Goal: Feedback & Contribution: Leave review/rating

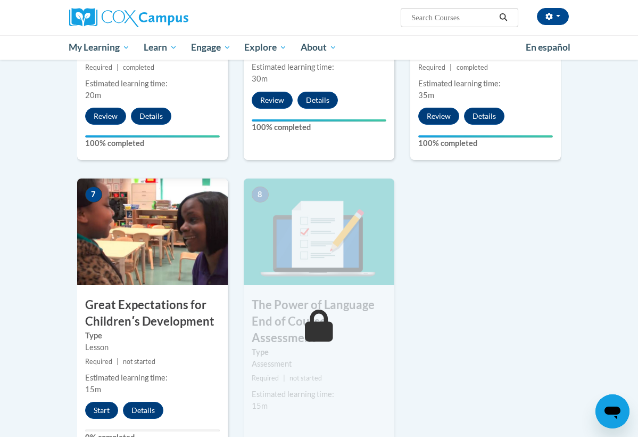
scroll to position [675, 0]
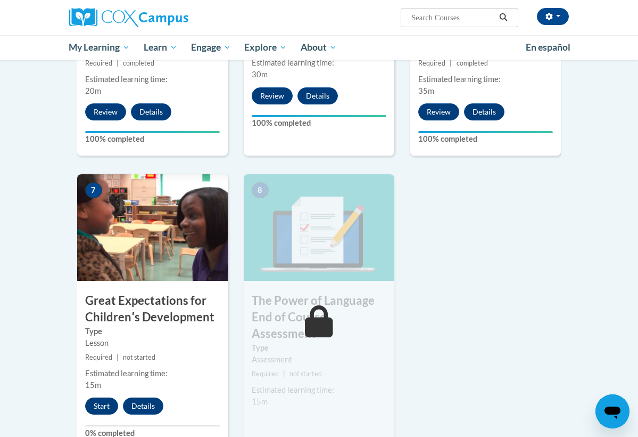
click at [103, 407] on button "Start" at bounding box center [101, 405] width 33 height 17
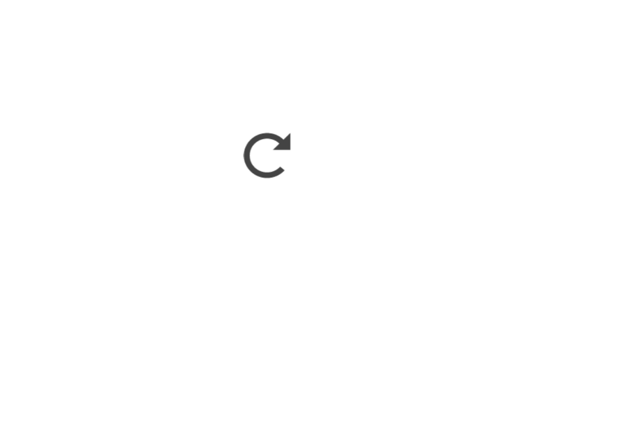
scroll to position [662, 0]
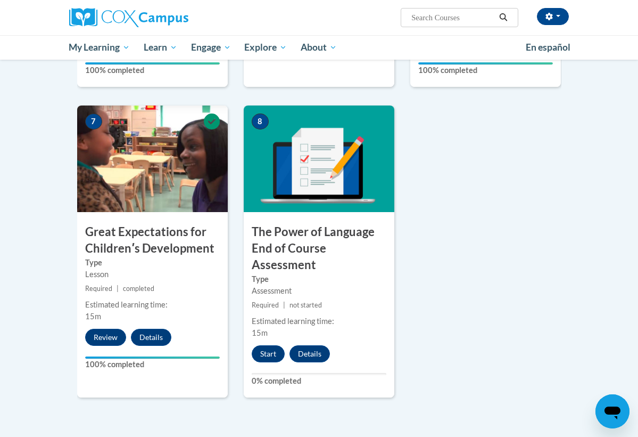
scroll to position [753, 0]
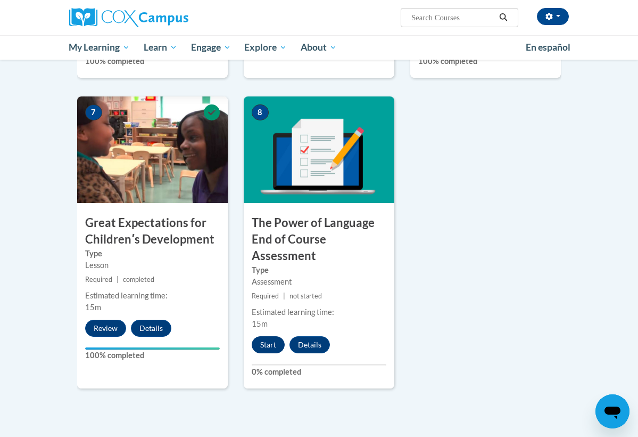
click at [264, 341] on button "Start" at bounding box center [268, 344] width 33 height 17
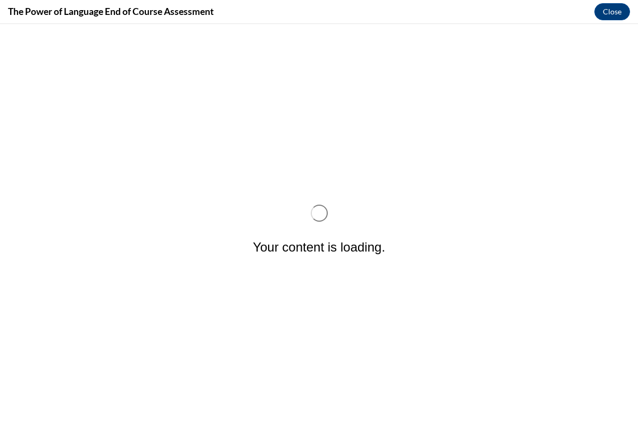
scroll to position [0, 0]
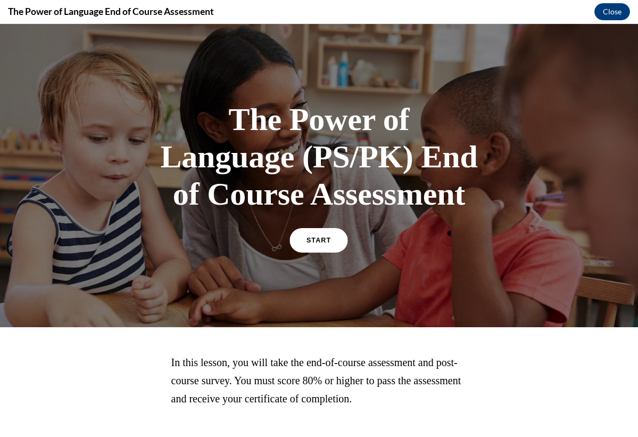
click at [302, 231] on link "START" at bounding box center [319, 240] width 58 height 24
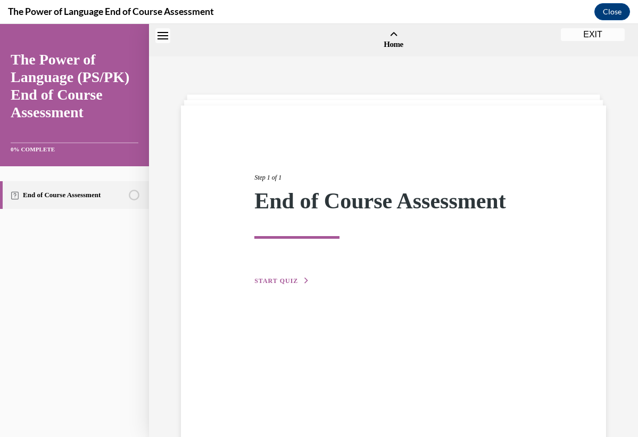
scroll to position [33, 0]
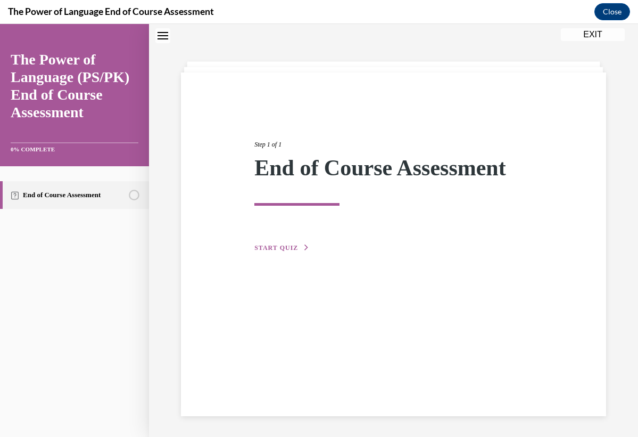
click at [287, 250] on span "START QUIZ" at bounding box center [276, 247] width 44 height 7
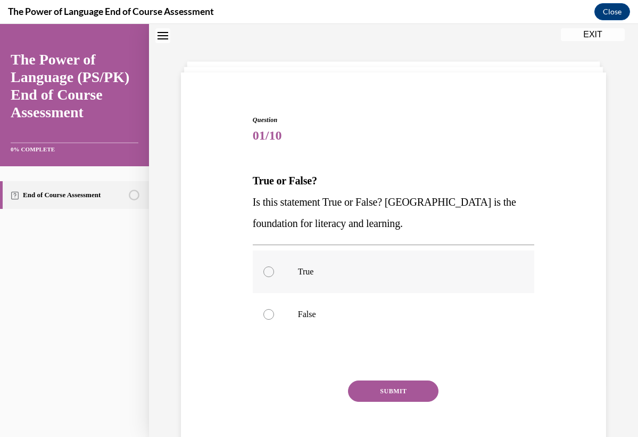
click at [309, 277] on label "True" at bounding box center [394, 271] width 282 height 43
click at [274, 277] on input "True" at bounding box center [269, 271] width 11 height 11
radio input "true"
click at [405, 387] on button "SUBMIT" at bounding box center [393, 390] width 91 height 21
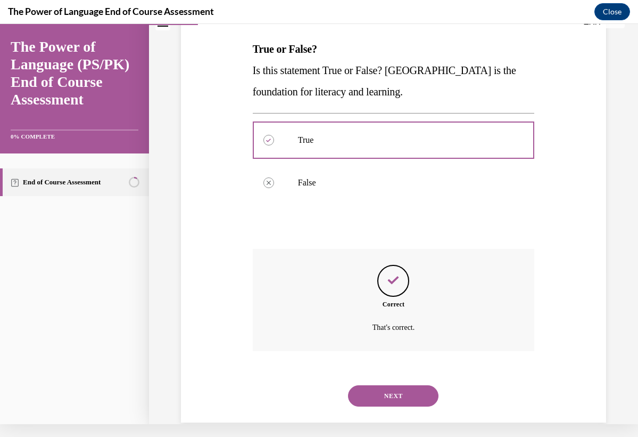
scroll to position [158, 0]
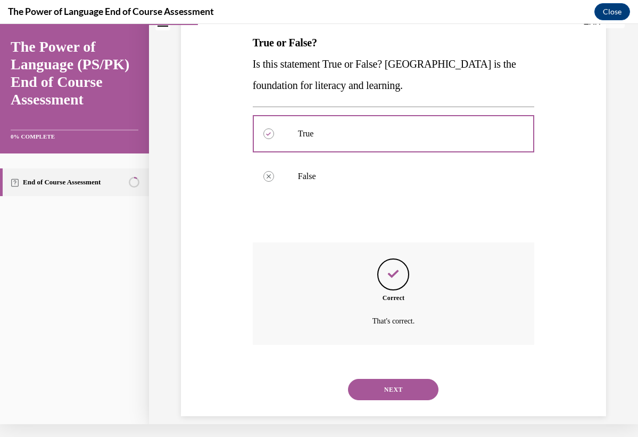
click at [405, 379] on button "NEXT" at bounding box center [393, 389] width 91 height 21
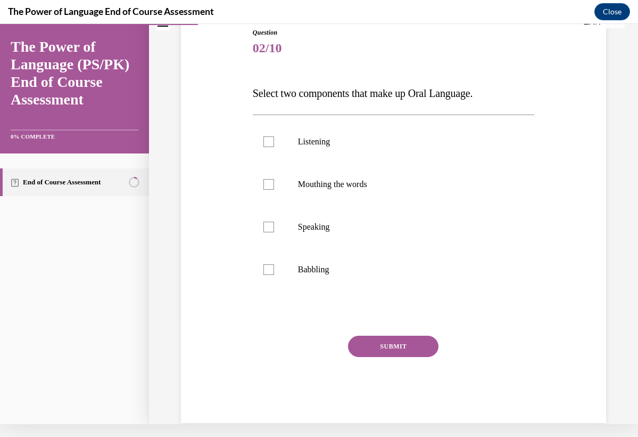
scroll to position [4, 0]
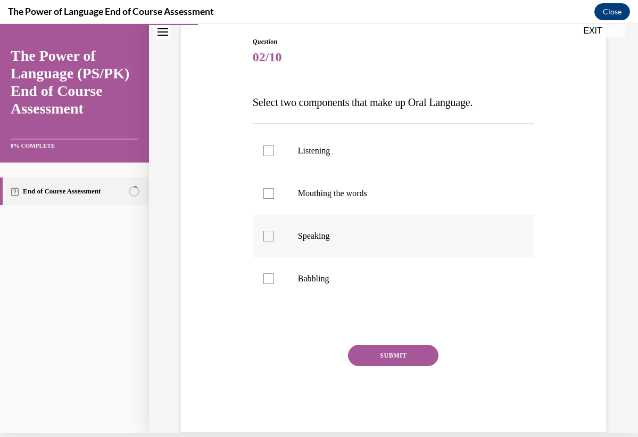
click at [327, 245] on label "Speaking" at bounding box center [394, 236] width 282 height 43
click at [274, 241] on input "Speaking" at bounding box center [269, 236] width 11 height 11
checkbox input "true"
click at [325, 153] on p "Listening" at bounding box center [403, 150] width 210 height 11
click at [274, 153] on input "Listening" at bounding box center [269, 150] width 11 height 11
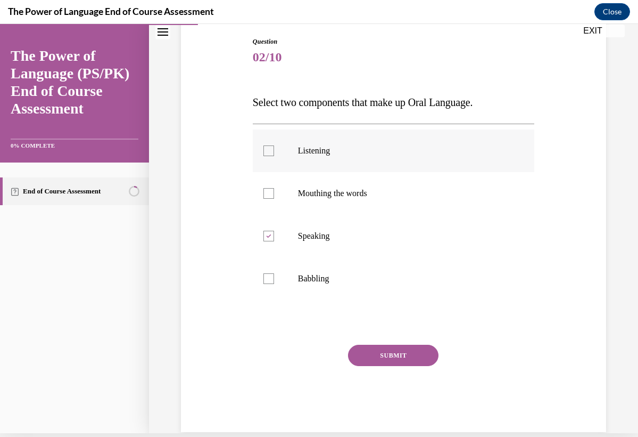
checkbox input "true"
click at [416, 355] on button "SUBMIT" at bounding box center [393, 354] width 91 height 21
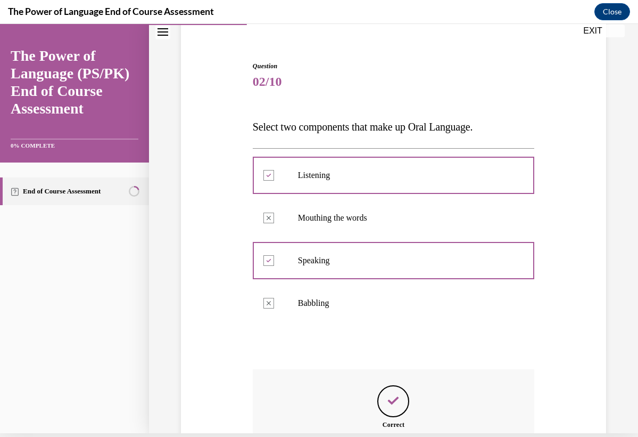
scroll to position [201, 0]
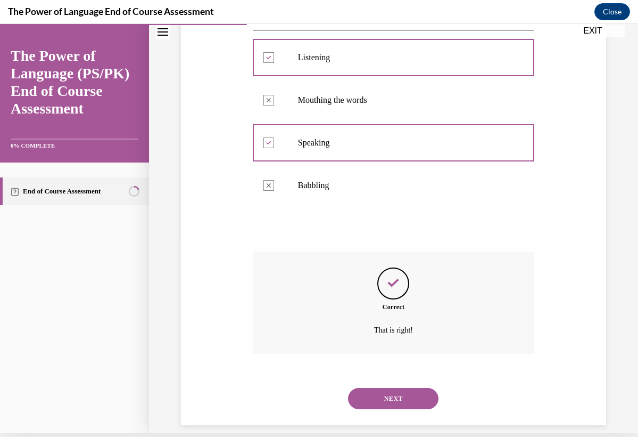
click at [416, 388] on button "NEXT" at bounding box center [393, 398] width 91 height 21
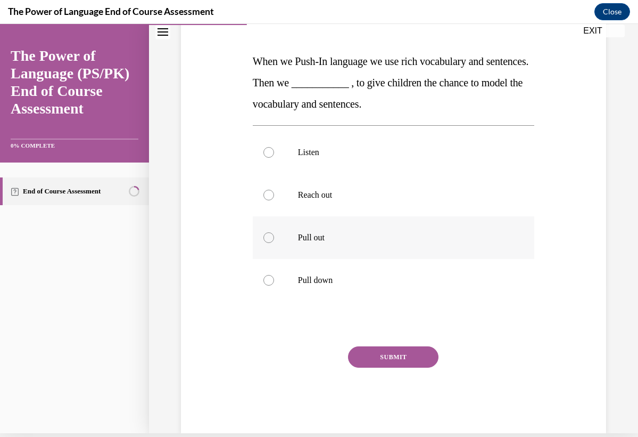
scroll to position [0, 0]
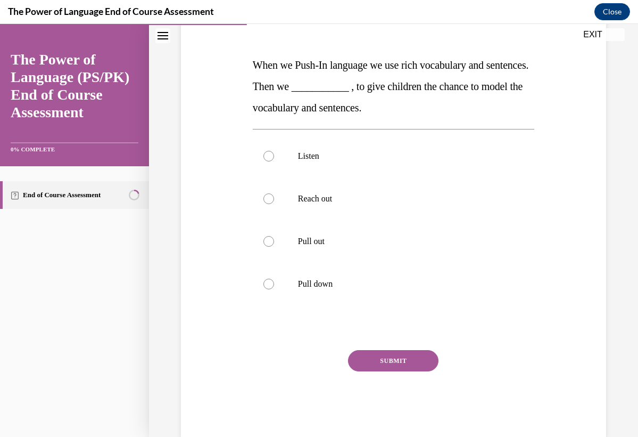
click at [279, 385] on div "SUBMIT" at bounding box center [394, 376] width 282 height 53
click at [270, 389] on div "SUBMIT" at bounding box center [394, 376] width 282 height 53
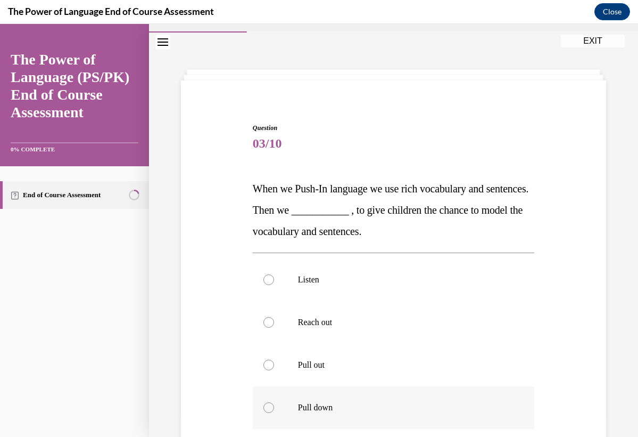
scroll to position [26, 0]
click at [268, 368] on div at bounding box center [269, 363] width 11 height 11
click at [268, 368] on input "Pull out" at bounding box center [269, 363] width 11 height 11
radio input "true"
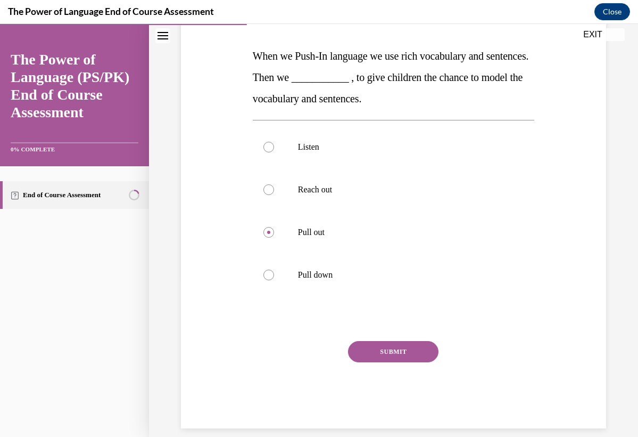
click at [374, 358] on button "SUBMIT" at bounding box center [393, 351] width 91 height 21
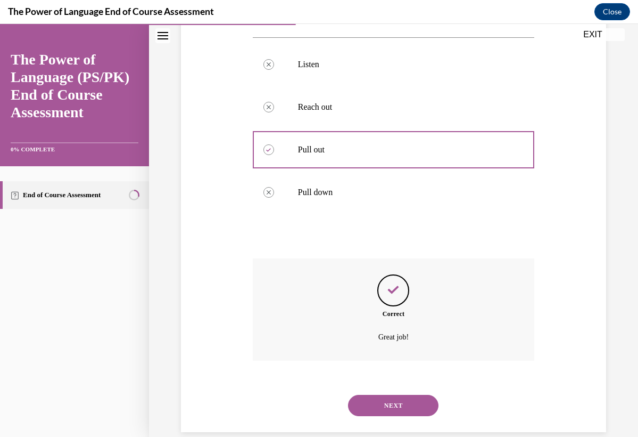
scroll to position [243, 0]
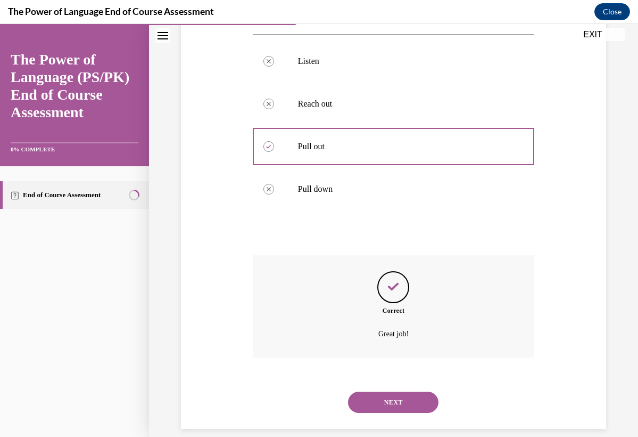
click at [382, 391] on button "NEXT" at bounding box center [393, 401] width 91 height 21
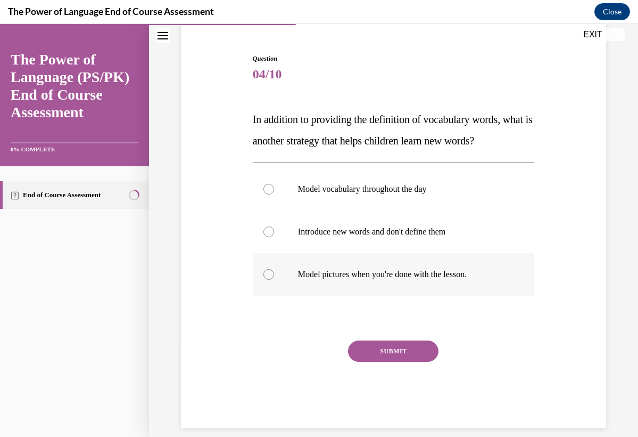
scroll to position [94, 0]
click at [386, 198] on label "Model vocabulary throughout the day" at bounding box center [394, 189] width 282 height 43
click at [274, 195] on input "Model vocabulary throughout the day" at bounding box center [269, 189] width 11 height 11
radio input "true"
click at [409, 346] on button "SUBMIT" at bounding box center [393, 351] width 91 height 21
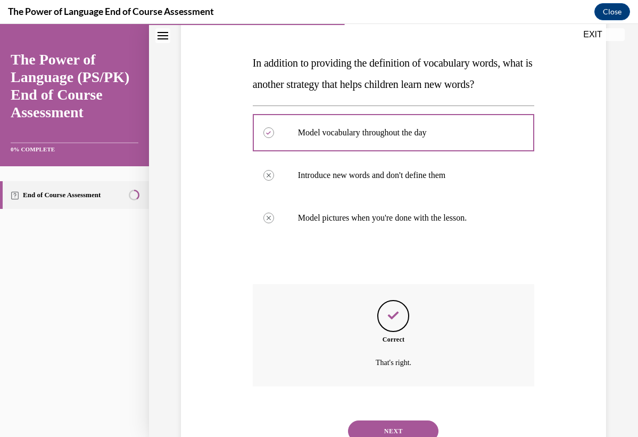
scroll to position [179, 0]
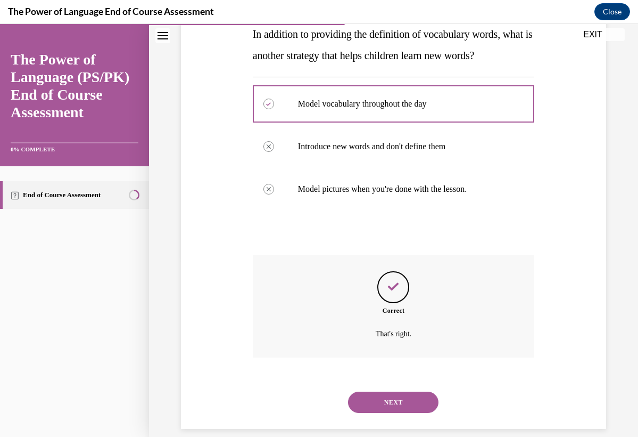
click at [417, 393] on button "NEXT" at bounding box center [393, 401] width 91 height 21
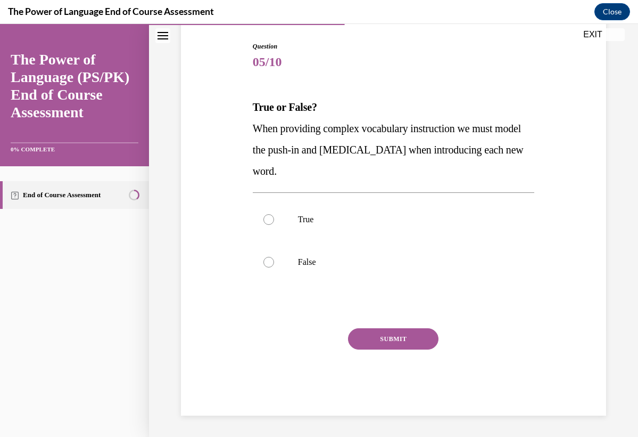
scroll to position [94, 0]
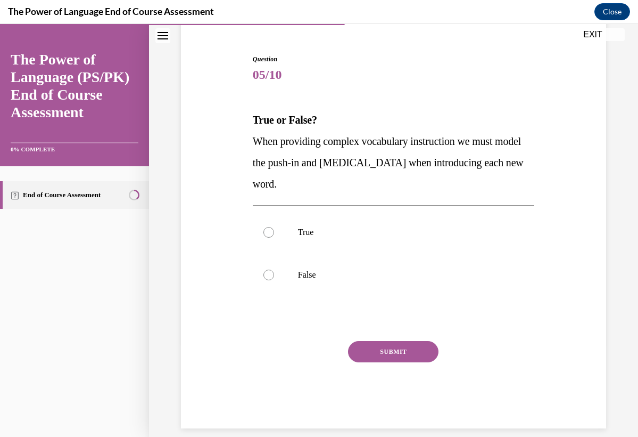
click at [310, 150] on p "When providing complex vocabulary instruction we must model the push-in and pul…" at bounding box center [394, 162] width 282 height 64
click at [308, 144] on span "When providing complex vocabulary instruction we must model the push-in and pul…" at bounding box center [388, 162] width 271 height 54
click at [269, 147] on p "When providing complex vocabulary instruction we must model the push-in and pul…" at bounding box center [394, 162] width 282 height 64
click at [273, 242] on label "True" at bounding box center [394, 232] width 282 height 43
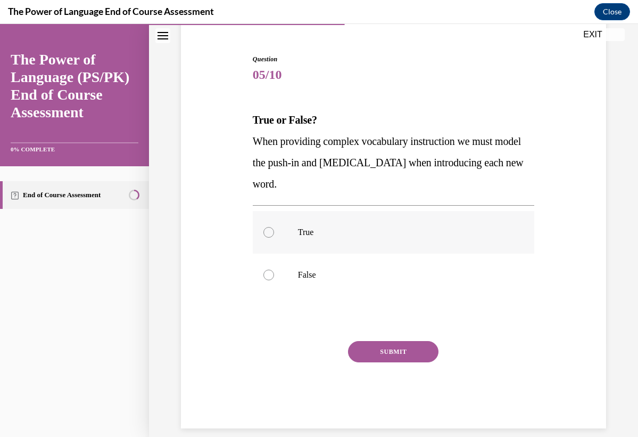
click at [273, 237] on input "True" at bounding box center [269, 232] width 11 height 11
radio input "true"
click at [382, 350] on button "SUBMIT" at bounding box center [393, 351] width 91 height 21
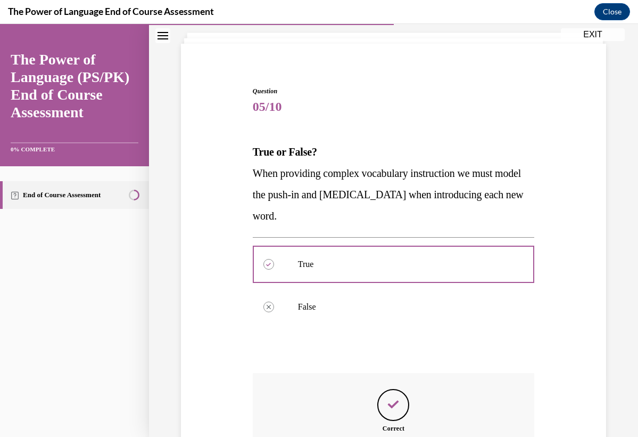
scroll to position [179, 0]
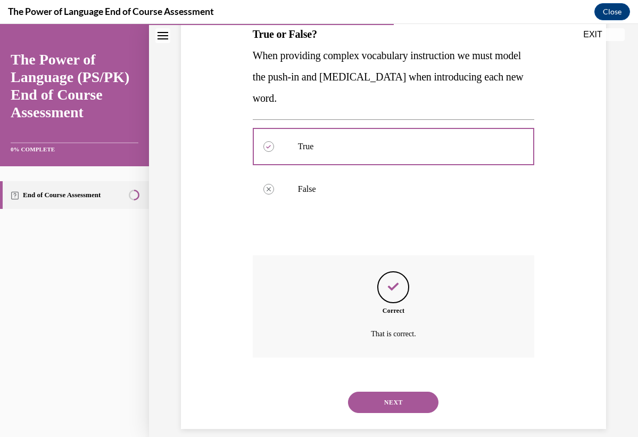
click at [390, 391] on button "NEXT" at bounding box center [393, 401] width 91 height 21
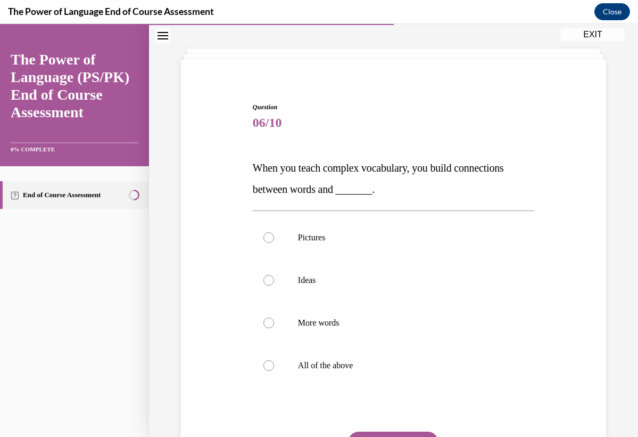
scroll to position [46, 0]
click at [264, 328] on label "More words" at bounding box center [394, 322] width 282 height 43
click at [264, 327] on input "More words" at bounding box center [269, 322] width 11 height 11
radio input "true"
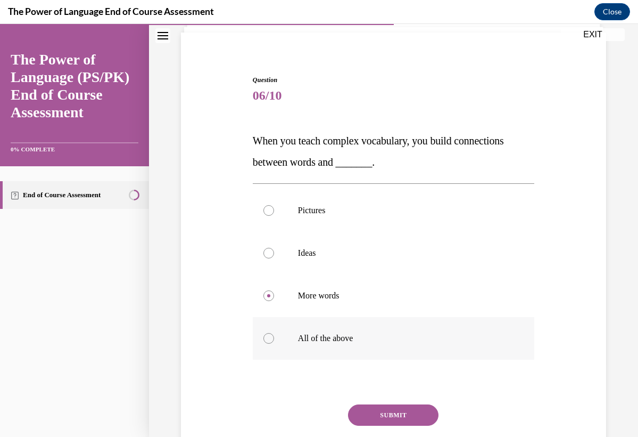
scroll to position [83, 0]
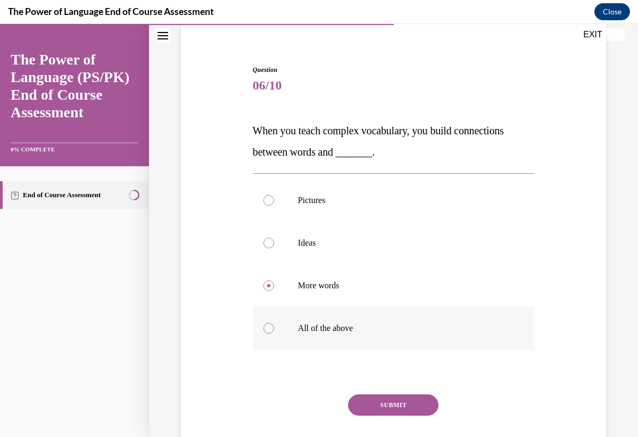
click at [327, 333] on label "All of the above" at bounding box center [394, 328] width 282 height 43
click at [274, 333] on input "All of the above" at bounding box center [269, 328] width 11 height 11
radio input "true"
click at [383, 420] on div "SUBMIT" at bounding box center [394, 420] width 282 height 53
click at [386, 407] on button "SUBMIT" at bounding box center [393, 404] width 91 height 21
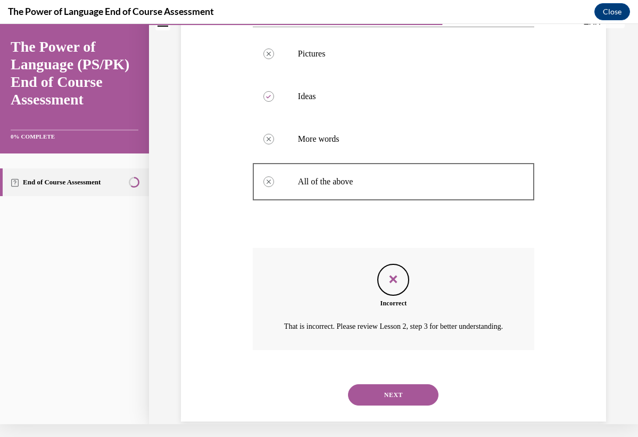
scroll to position [216, 0]
click at [391, 397] on button "NEXT" at bounding box center [393, 395] width 91 height 21
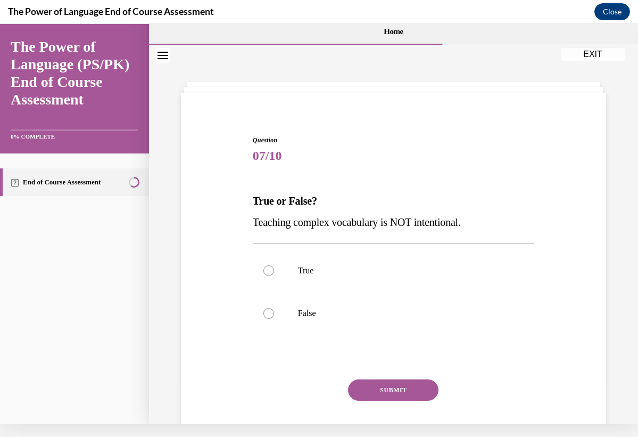
scroll to position [0, 0]
click at [355, 314] on p "False" at bounding box center [403, 313] width 210 height 11
click at [274, 314] on input "False" at bounding box center [269, 313] width 11 height 11
radio input "true"
click at [387, 395] on button "SUBMIT" at bounding box center [393, 389] width 91 height 21
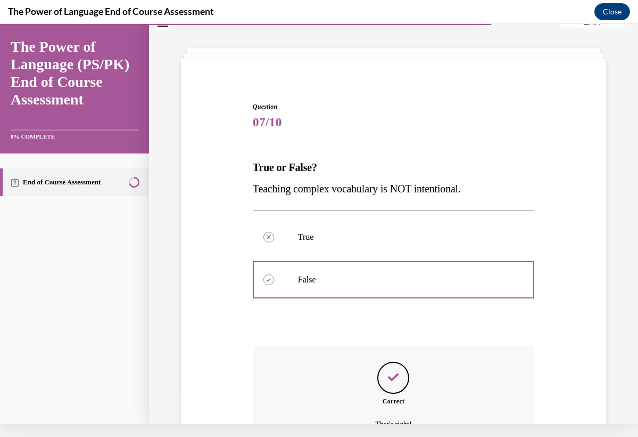
scroll to position [137, 0]
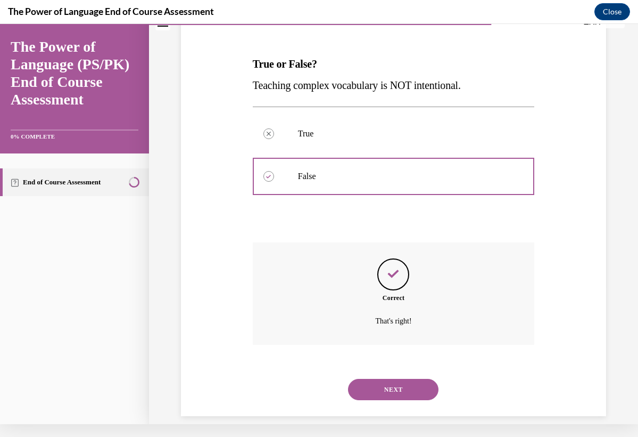
click at [380, 379] on button "NEXT" at bounding box center [393, 389] width 91 height 21
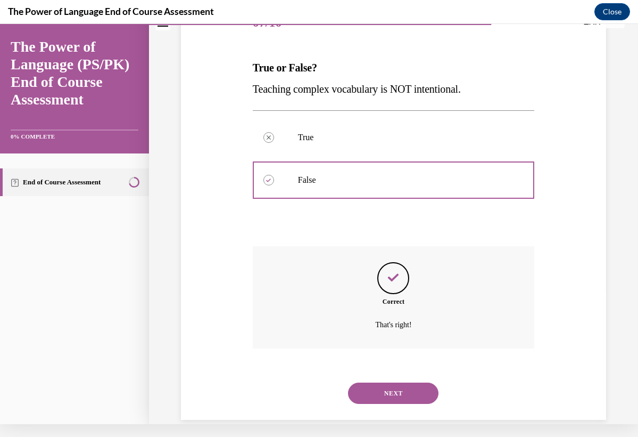
scroll to position [0, 0]
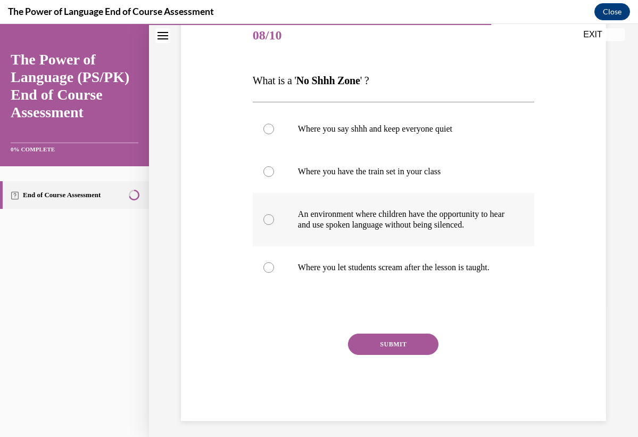
click at [340, 240] on label "An environment where children have the opportunity to hear and use spoken langu…" at bounding box center [394, 219] width 282 height 53
click at [274, 225] on input "An environment where children have the opportunity to hear and use spoken langu…" at bounding box center [269, 219] width 11 height 11
radio input "true"
click at [370, 366] on div "SUBMIT" at bounding box center [394, 359] width 282 height 53
click at [367, 366] on div "SUBMIT" at bounding box center [394, 359] width 282 height 53
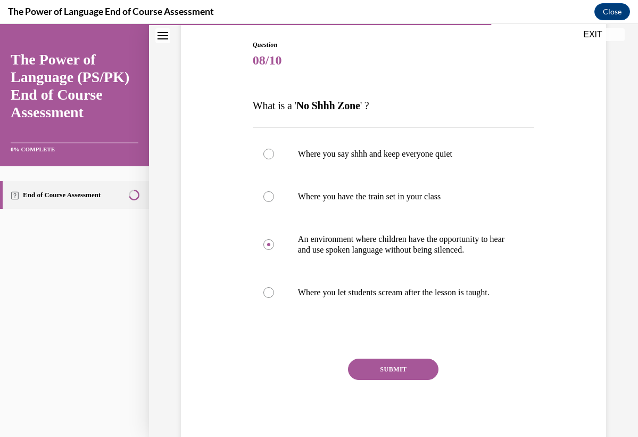
scroll to position [106, 0]
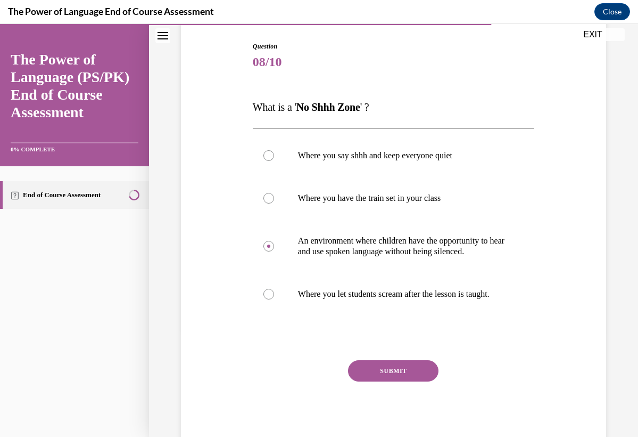
click at [377, 381] on button "SUBMIT" at bounding box center [393, 370] width 91 height 21
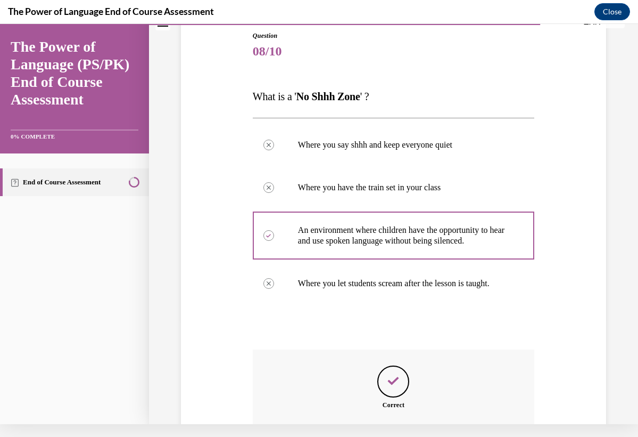
scroll to position [222, 0]
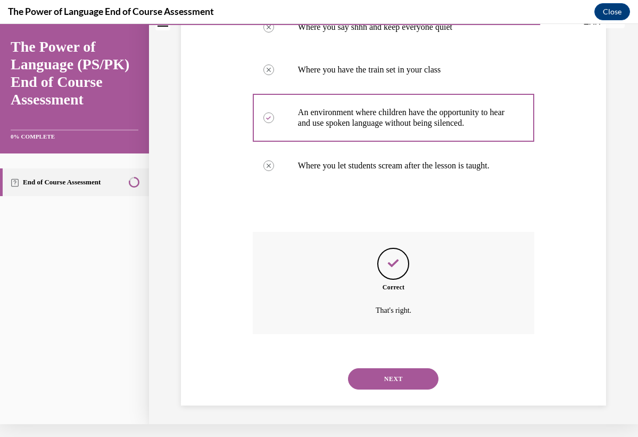
click at [377, 382] on button "NEXT" at bounding box center [393, 378] width 91 height 21
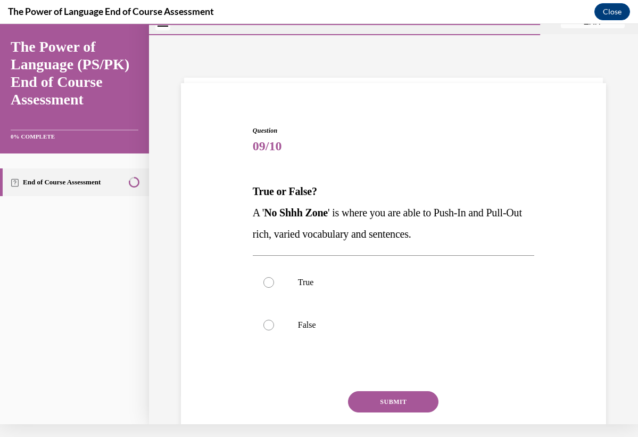
scroll to position [43, 0]
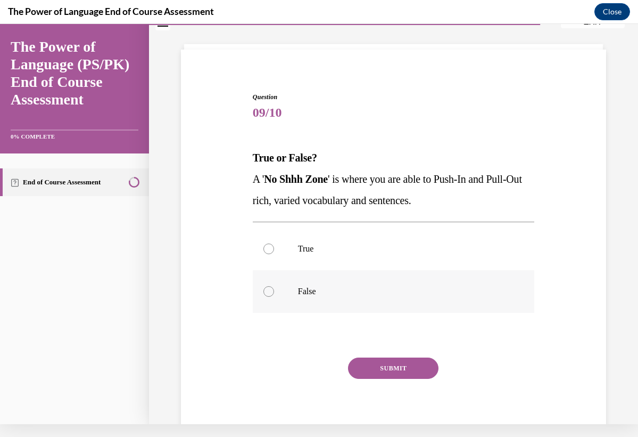
click at [330, 286] on p "False" at bounding box center [403, 291] width 210 height 11
click at [274, 286] on input "False" at bounding box center [269, 291] width 11 height 11
radio input "true"
click at [369, 374] on button "SUBMIT" at bounding box center [393, 367] width 91 height 21
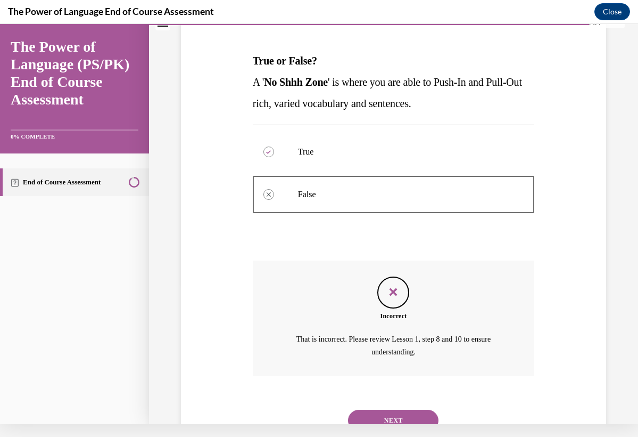
scroll to position [170, 0]
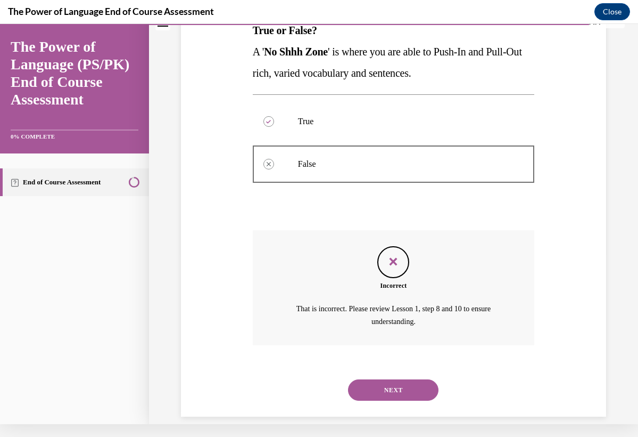
click at [369, 379] on button "NEXT" at bounding box center [393, 389] width 91 height 21
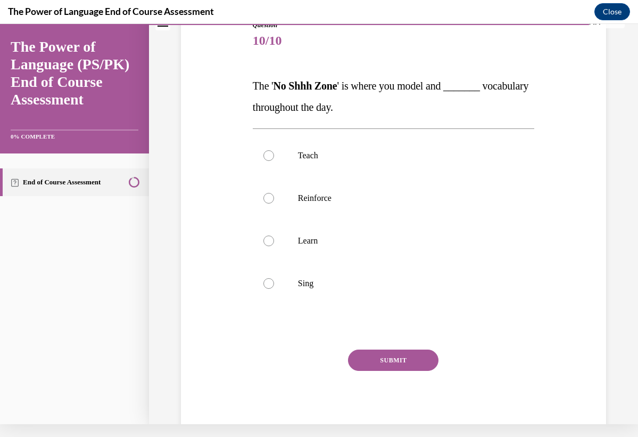
scroll to position [0, 0]
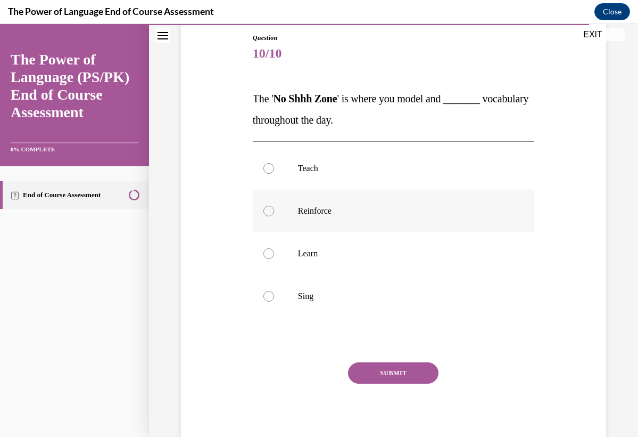
click at [299, 213] on p "Reinforce" at bounding box center [403, 211] width 210 height 11
click at [274, 213] on input "Reinforce" at bounding box center [269, 211] width 11 height 11
radio input "true"
click at [370, 373] on button "SUBMIT" at bounding box center [393, 372] width 91 height 21
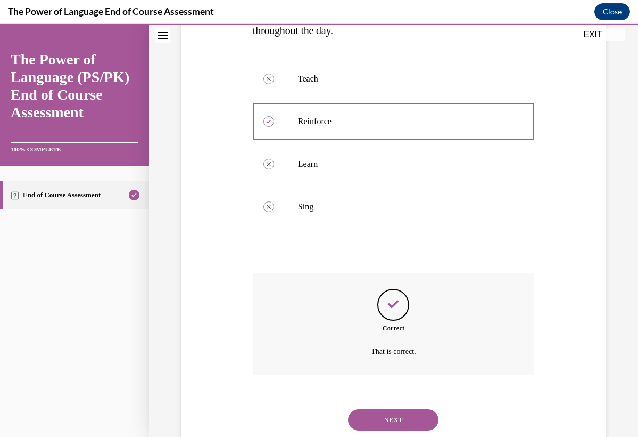
scroll to position [222, 0]
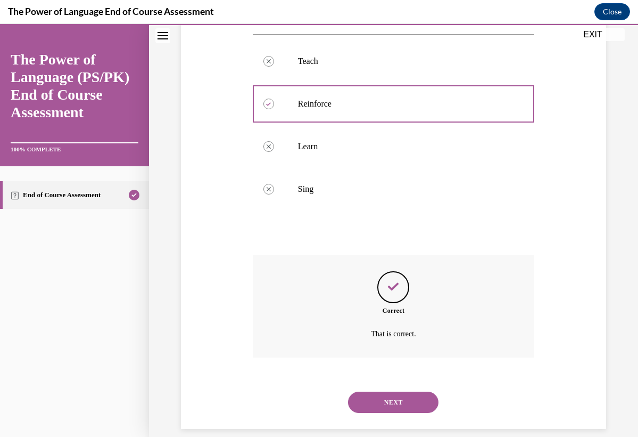
click at [379, 393] on button "NEXT" at bounding box center [393, 401] width 91 height 21
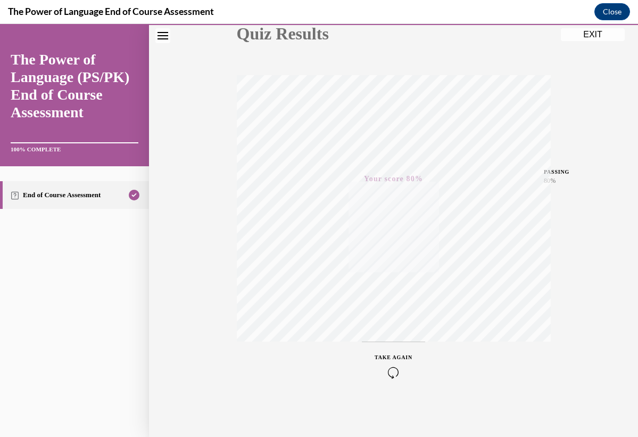
scroll to position [133, 0]
click at [397, 369] on icon "button" at bounding box center [394, 372] width 38 height 12
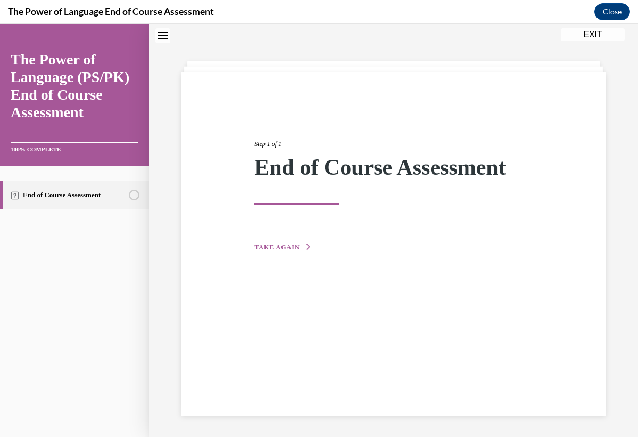
scroll to position [34, 0]
click at [289, 240] on div "Step 1 of 1 End of Course Assessment TAKE AGAIN" at bounding box center [394, 183] width 294 height 138
click at [287, 249] on span "TAKE AGAIN" at bounding box center [276, 246] width 45 height 7
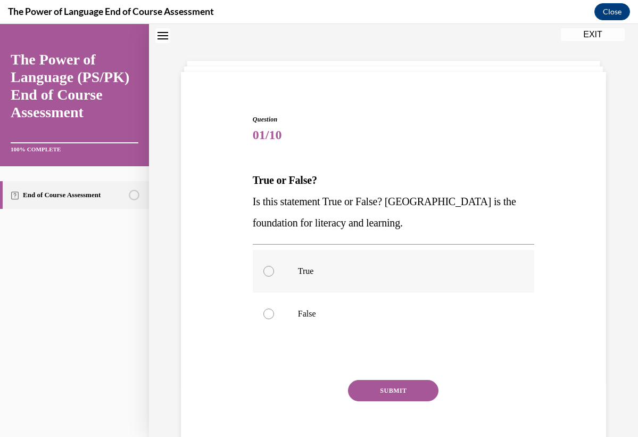
scroll to position [32, 0]
click at [336, 273] on p "True" at bounding box center [403, 272] width 210 height 11
click at [274, 273] on input "True" at bounding box center [269, 272] width 11 height 11
radio input "true"
click at [374, 398] on button "SUBMIT" at bounding box center [393, 391] width 91 height 21
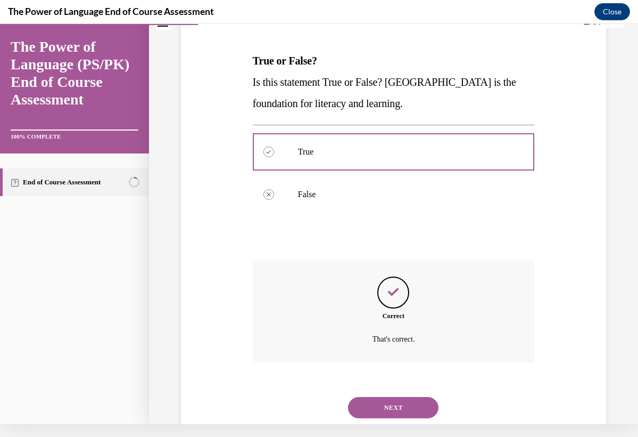
scroll to position [158, 0]
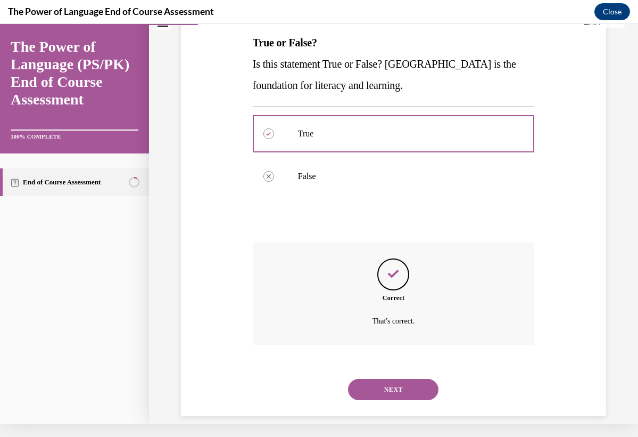
click at [377, 379] on button "NEXT" at bounding box center [393, 389] width 91 height 21
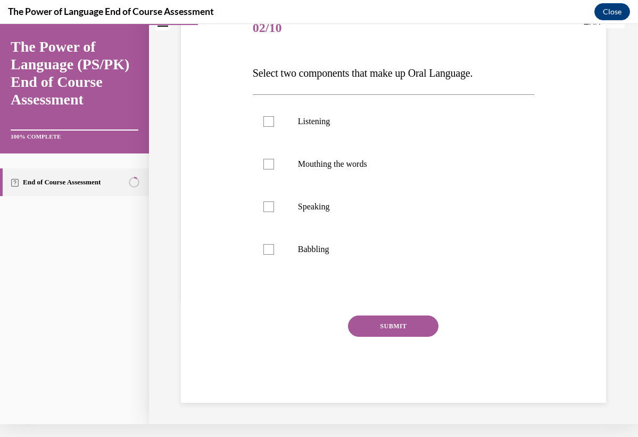
scroll to position [4, 0]
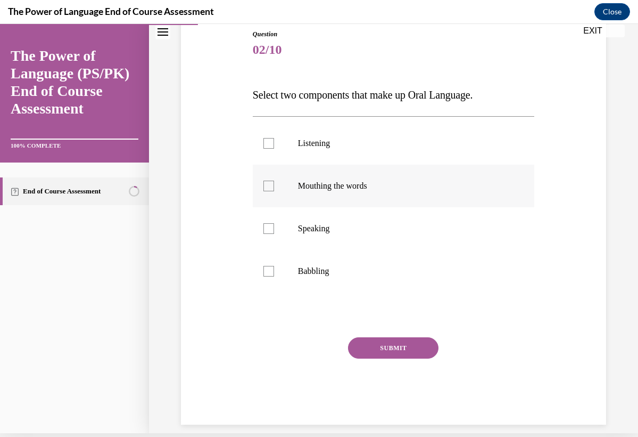
click at [332, 191] on label "Mouthing the words" at bounding box center [394, 186] width 282 height 43
click at [274, 191] on input "Mouthing the words" at bounding box center [269, 185] width 11 height 11
checkbox input "true"
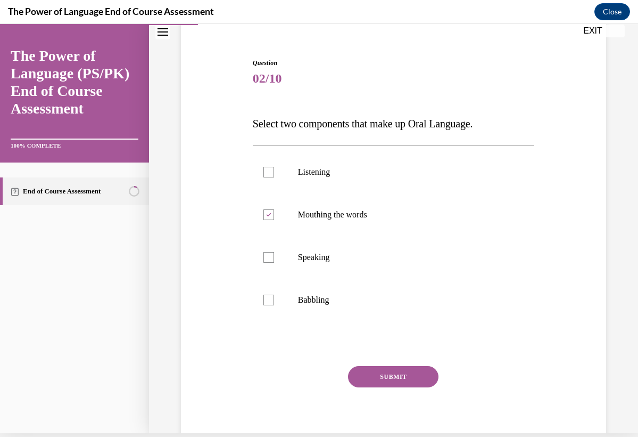
scroll to position [86, 0]
click at [294, 181] on label "Listening" at bounding box center [394, 172] width 282 height 43
click at [274, 178] on input "Listening" at bounding box center [269, 172] width 11 height 11
checkbox input "true"
click at [276, 213] on label "Mouthing the words" at bounding box center [394, 215] width 282 height 43
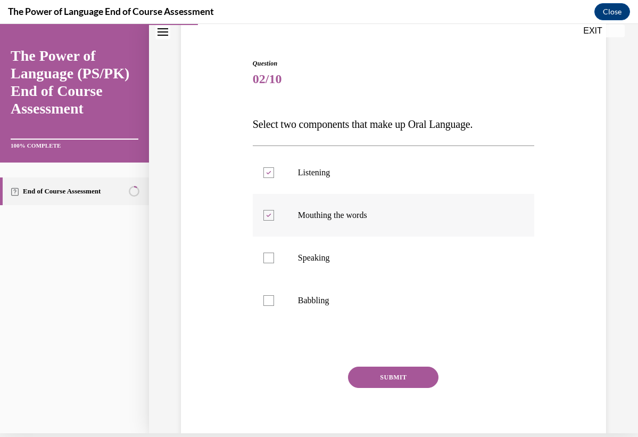
click at [274, 213] on input "Mouthing the words" at bounding box center [269, 215] width 11 height 11
checkbox input "false"
click at [272, 260] on div at bounding box center [269, 257] width 11 height 11
click at [272, 260] on input "Speaking" at bounding box center [269, 257] width 11 height 11
checkbox input "true"
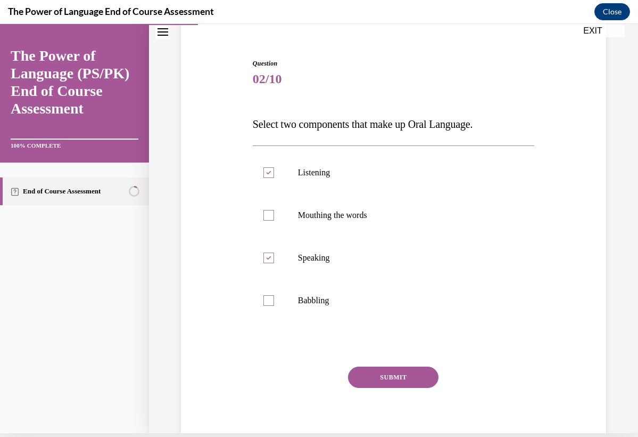
click at [398, 373] on button "SUBMIT" at bounding box center [393, 376] width 91 height 21
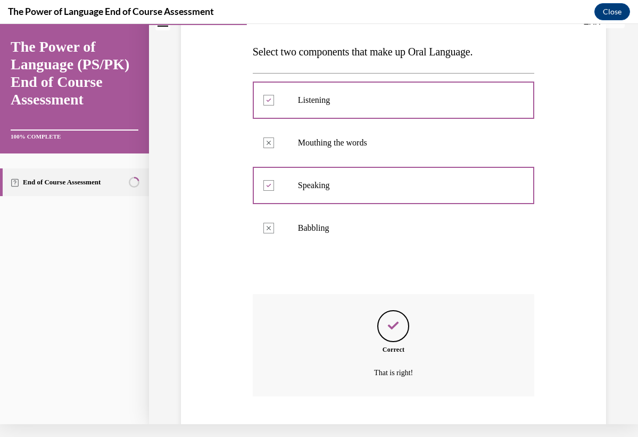
scroll to position [201, 0]
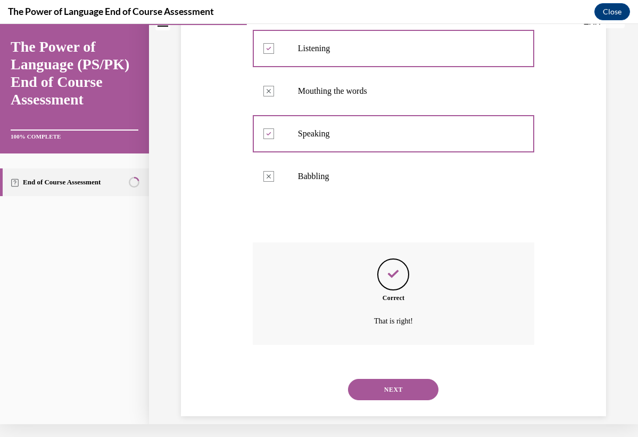
click at [398, 379] on button "NEXT" at bounding box center [393, 389] width 91 height 21
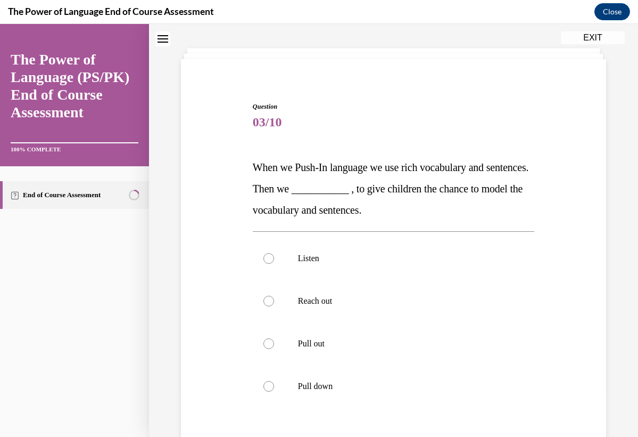
scroll to position [47, 0]
click at [302, 345] on p "Pull out" at bounding box center [403, 343] width 210 height 11
click at [274, 345] on input "Pull out" at bounding box center [269, 343] width 11 height 11
radio input "true"
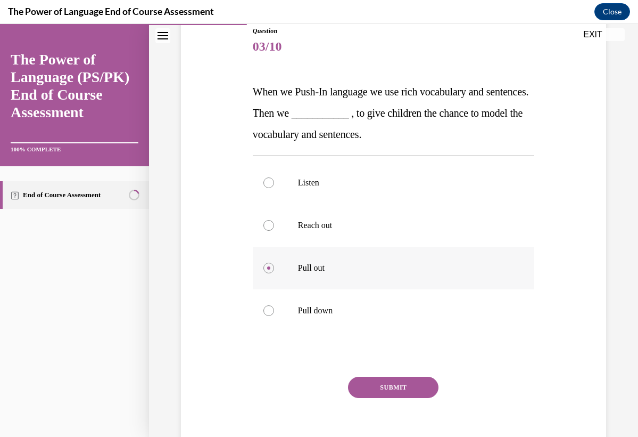
scroll to position [124, 0]
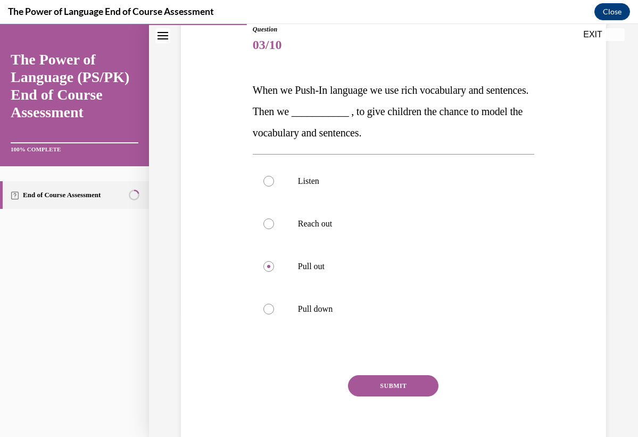
click at [385, 384] on button "SUBMIT" at bounding box center [393, 385] width 91 height 21
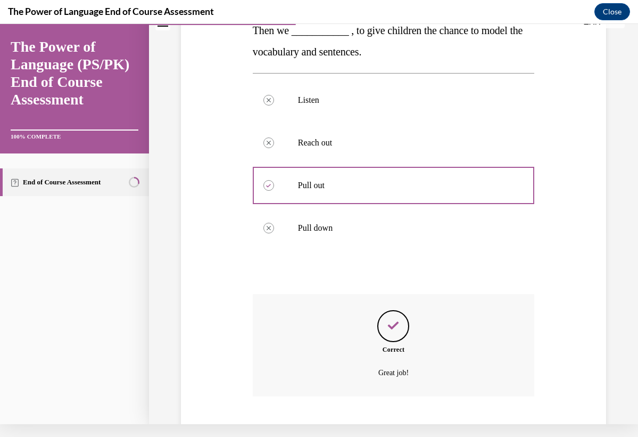
click at [390, 430] on button "NEXT" at bounding box center [393, 440] width 91 height 21
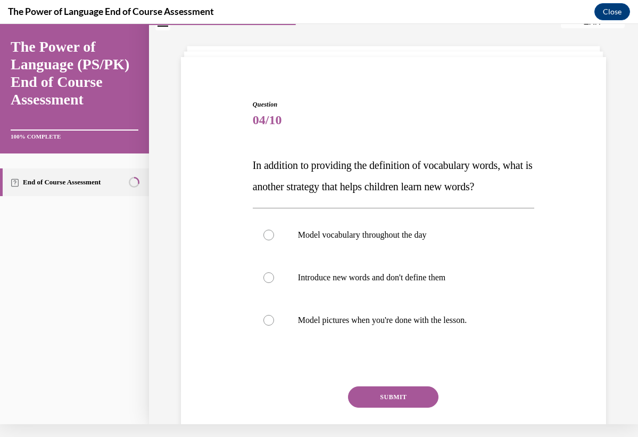
scroll to position [37, 0]
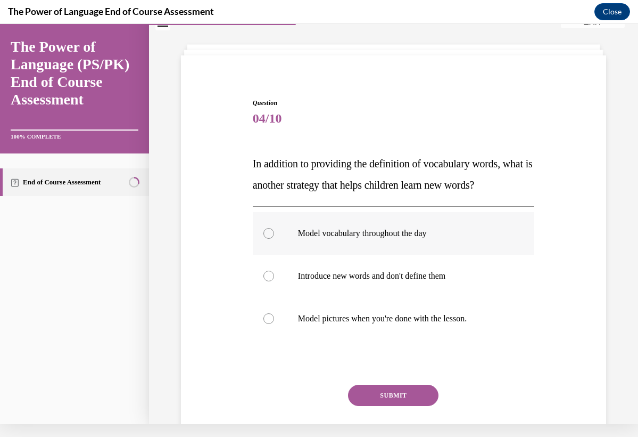
click at [335, 242] on label "Model vocabulary throughout the day" at bounding box center [394, 233] width 282 height 43
click at [274, 239] on input "Model vocabulary throughout the day" at bounding box center [269, 233] width 11 height 11
radio input "true"
click at [376, 382] on div "Question 04/10 In addition to providing the definition of vocabulary words, wha…" at bounding box center [394, 285] width 282 height 374
click at [376, 395] on button "SUBMIT" at bounding box center [393, 394] width 91 height 21
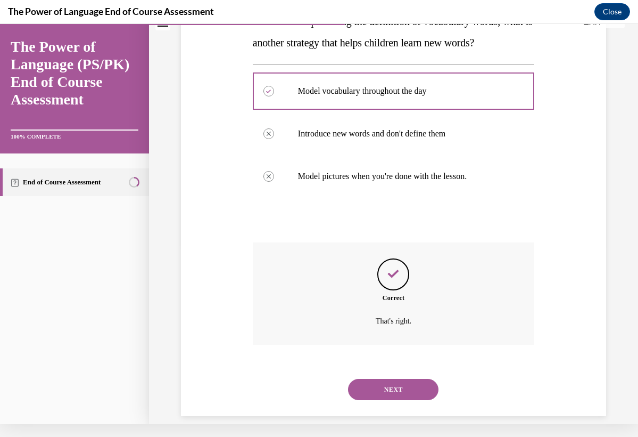
click at [389, 379] on button "NEXT" at bounding box center [393, 389] width 91 height 21
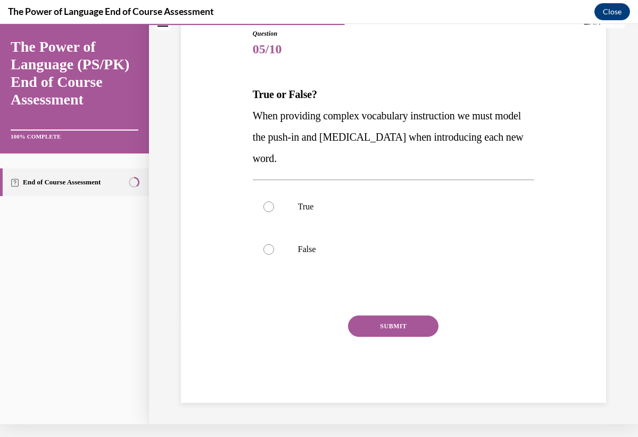
scroll to position [86, 0]
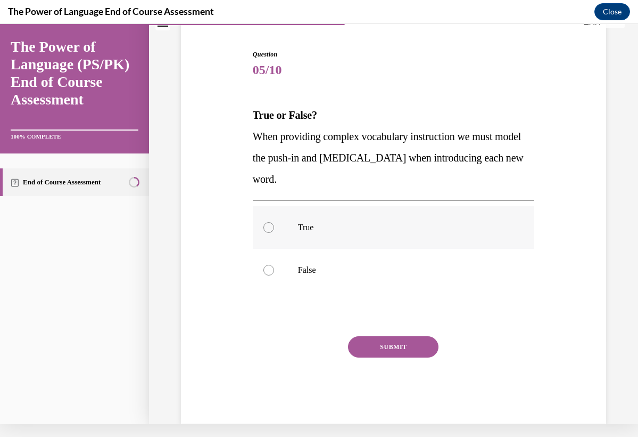
click at [404, 231] on p "True" at bounding box center [403, 227] width 210 height 11
click at [274, 231] on input "True" at bounding box center [269, 227] width 11 height 11
radio input "true"
click at [393, 352] on button "SUBMIT" at bounding box center [393, 346] width 91 height 21
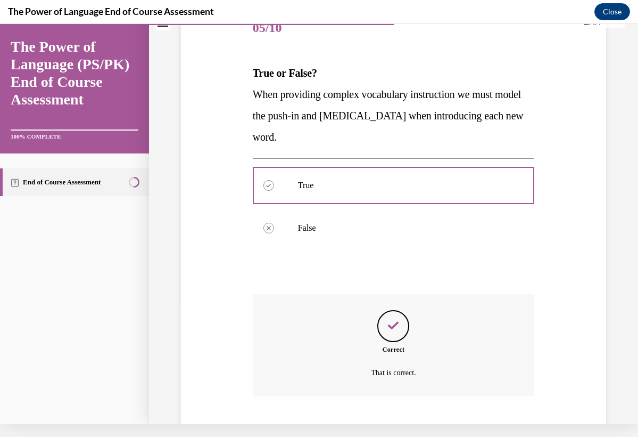
scroll to position [179, 0]
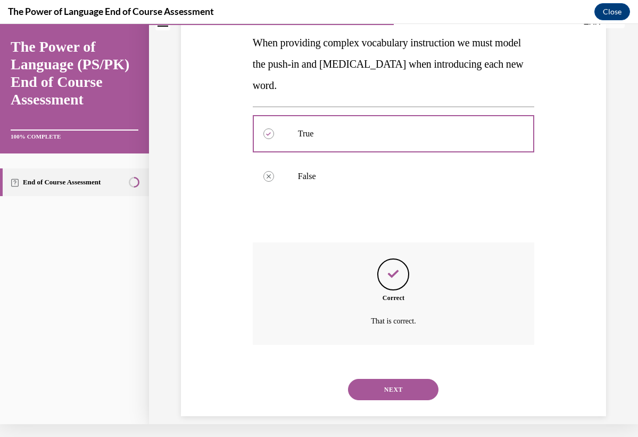
click at [389, 379] on button "NEXT" at bounding box center [393, 389] width 91 height 21
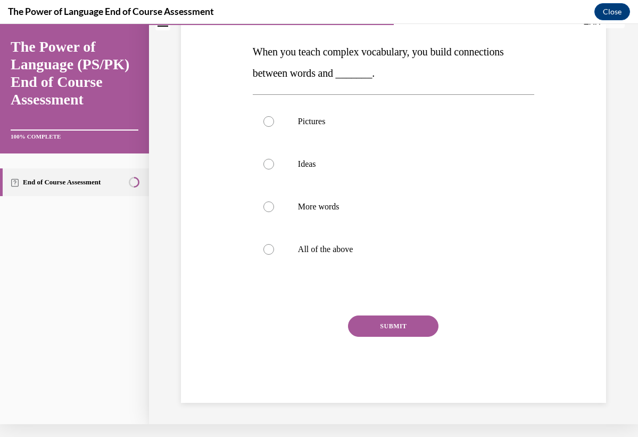
scroll to position [0, 0]
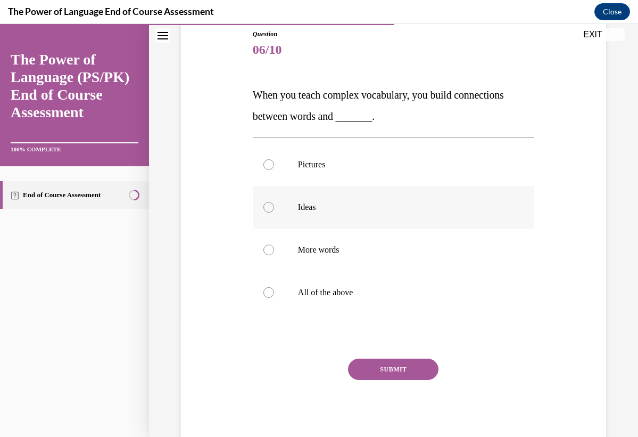
click at [315, 219] on label "Ideas" at bounding box center [394, 207] width 282 height 43
click at [274, 212] on input "Ideas" at bounding box center [269, 207] width 11 height 11
radio input "true"
click at [360, 374] on button "SUBMIT" at bounding box center [393, 368] width 91 height 21
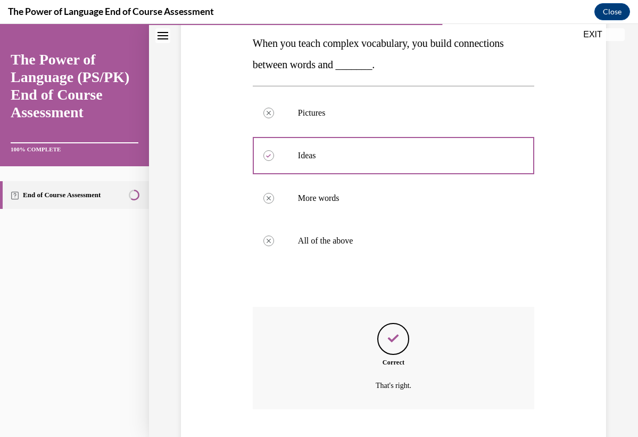
scroll to position [222, 0]
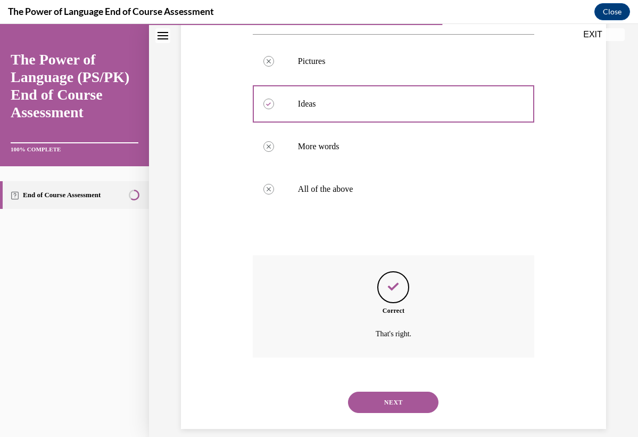
click at [367, 391] on button "NEXT" at bounding box center [393, 401] width 91 height 21
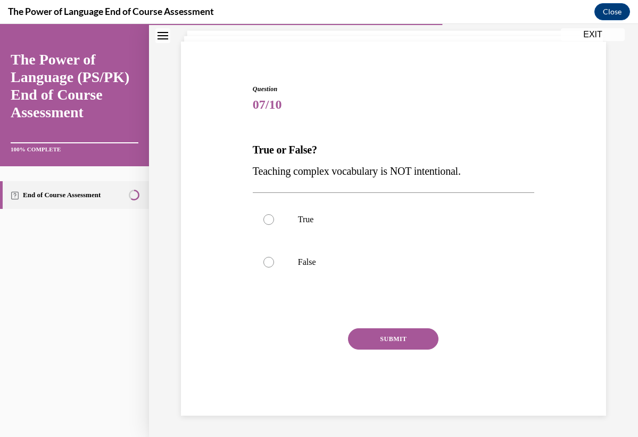
scroll to position [39, 0]
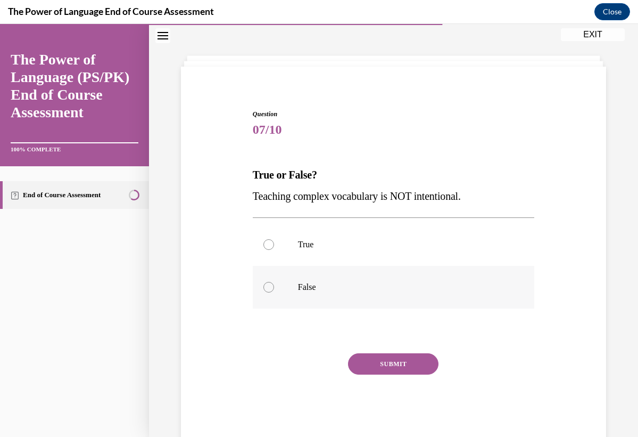
click at [308, 295] on label "False" at bounding box center [394, 287] width 282 height 43
click at [274, 292] on input "False" at bounding box center [269, 287] width 11 height 11
radio input "true"
click at [370, 359] on button "SUBMIT" at bounding box center [393, 363] width 91 height 21
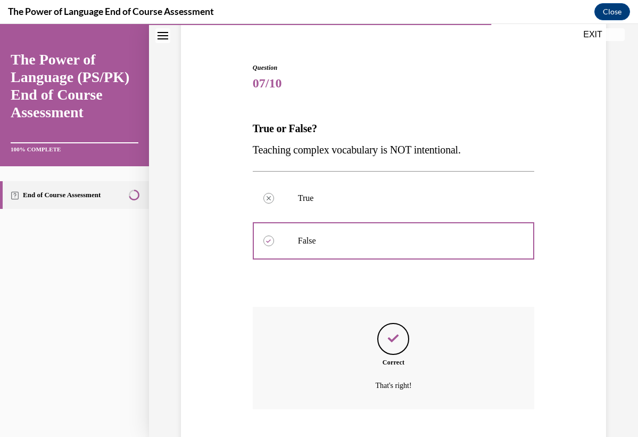
scroll to position [137, 0]
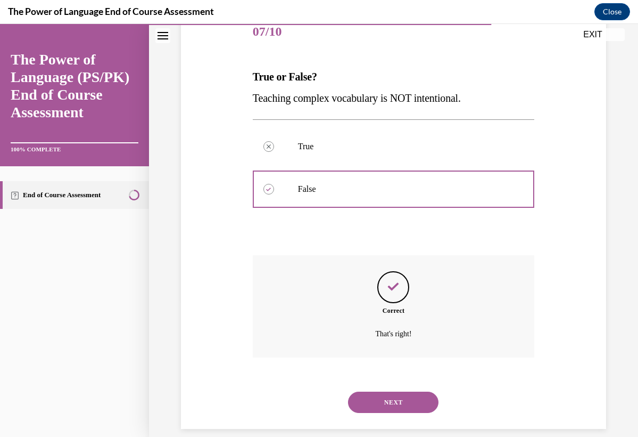
click at [368, 391] on button "NEXT" at bounding box center [393, 401] width 91 height 21
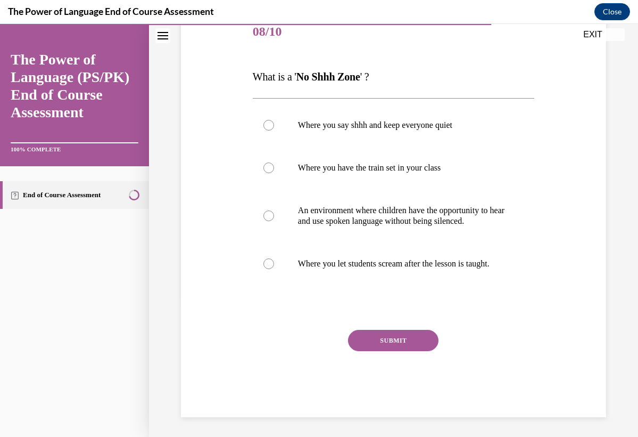
scroll to position [119, 0]
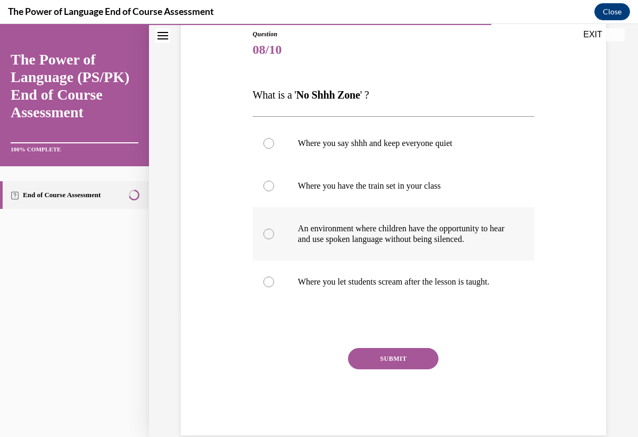
click at [342, 234] on p "An environment where children have the opportunity to hear and use spoken langu…" at bounding box center [403, 233] width 210 height 21
click at [274, 234] on input "An environment where children have the opportunity to hear and use spoken langu…" at bounding box center [269, 233] width 11 height 11
radio input "true"
click at [385, 369] on button "SUBMIT" at bounding box center [393, 358] width 91 height 21
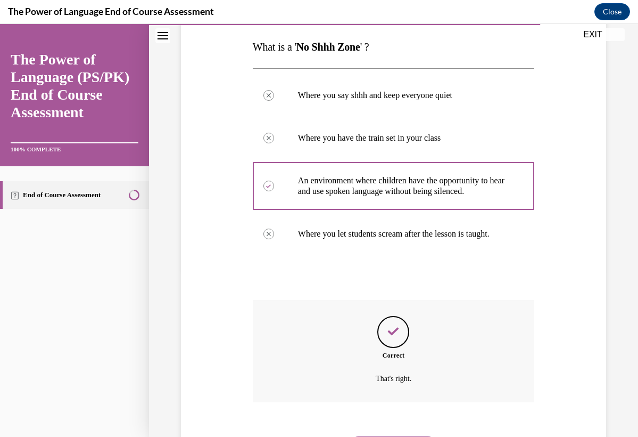
scroll to position [222, 0]
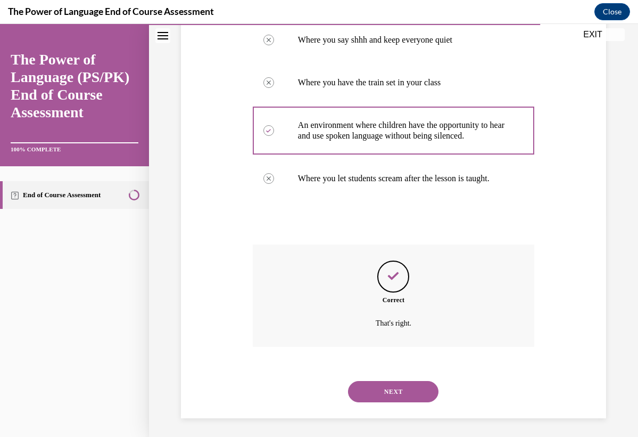
click at [398, 381] on button "NEXT" at bounding box center [393, 391] width 91 height 21
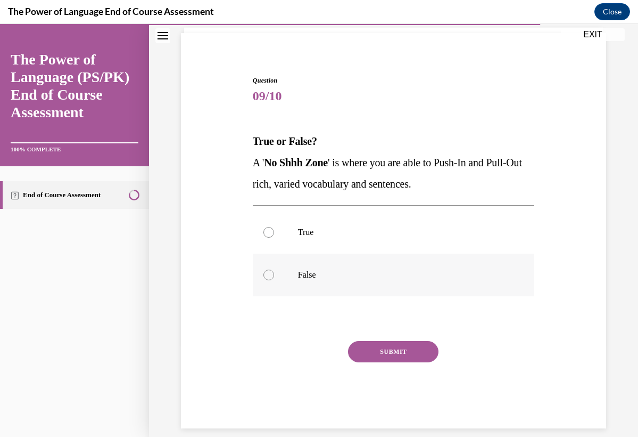
click at [310, 281] on label "False" at bounding box center [394, 274] width 282 height 43
click at [274, 280] on input "False" at bounding box center [269, 274] width 11 height 11
radio input "true"
click at [373, 346] on button "SUBMIT" at bounding box center [393, 351] width 91 height 21
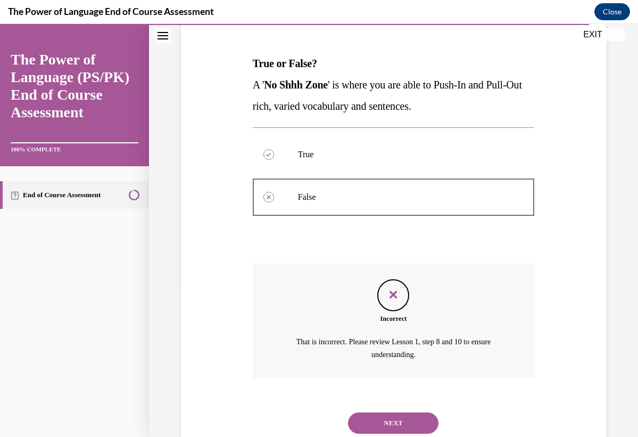
scroll to position [170, 0]
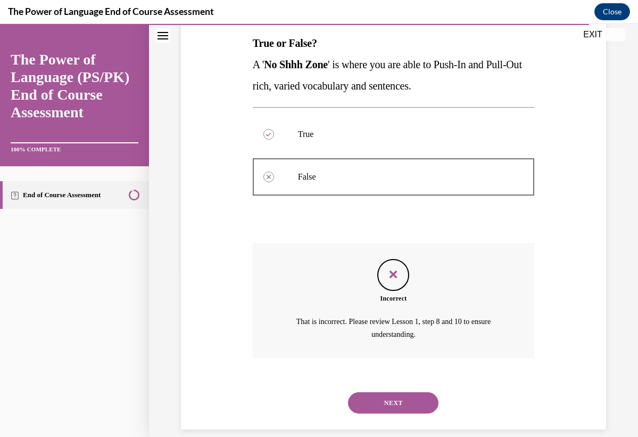
click at [390, 392] on button "NEXT" at bounding box center [393, 402] width 91 height 21
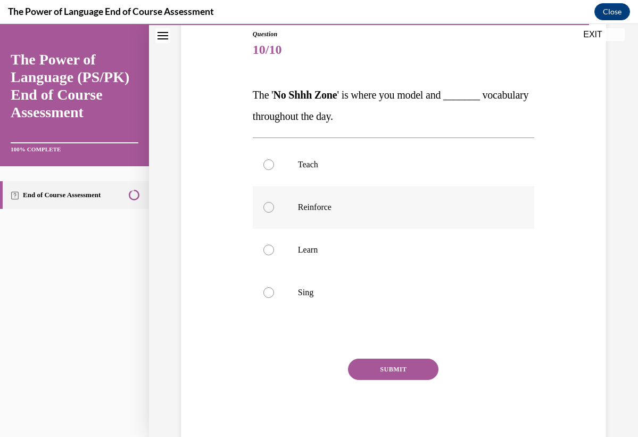
click at [283, 212] on label "Reinforce" at bounding box center [394, 207] width 282 height 43
click at [274, 212] on input "Reinforce" at bounding box center [269, 207] width 11 height 11
radio input "true"
click at [371, 365] on button "SUBMIT" at bounding box center [393, 368] width 91 height 21
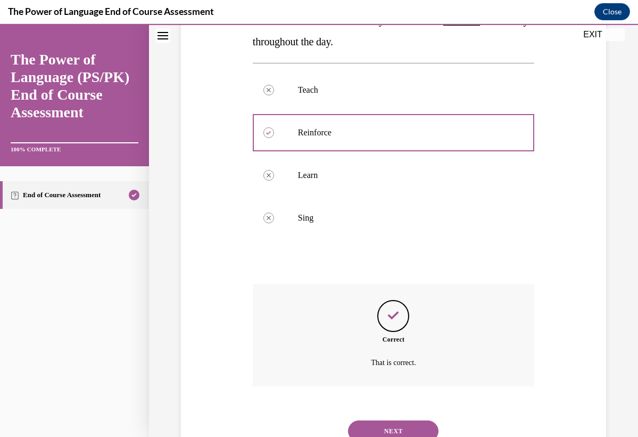
scroll to position [222, 0]
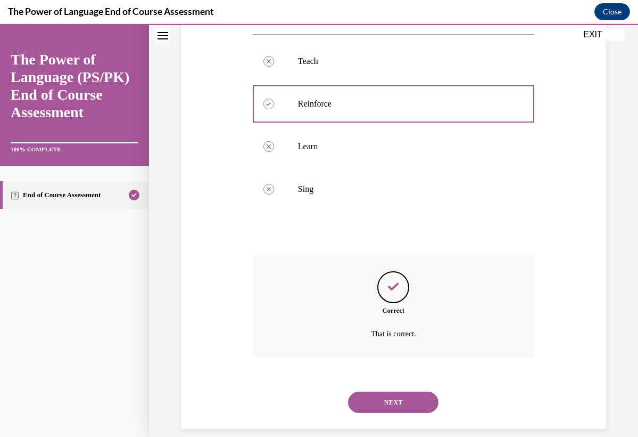
click at [372, 391] on button "NEXT" at bounding box center [393, 401] width 91 height 21
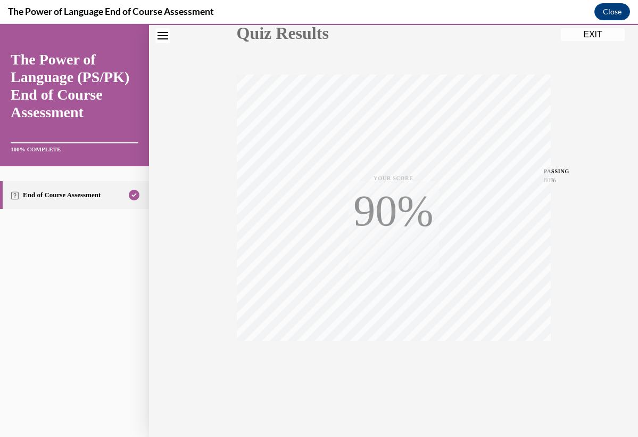
scroll to position [133, 0]
click at [579, 36] on button "EXIT" at bounding box center [593, 34] width 64 height 13
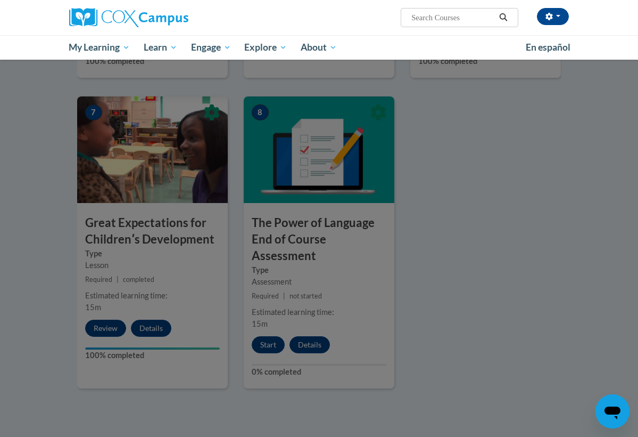
scroll to position [735, 0]
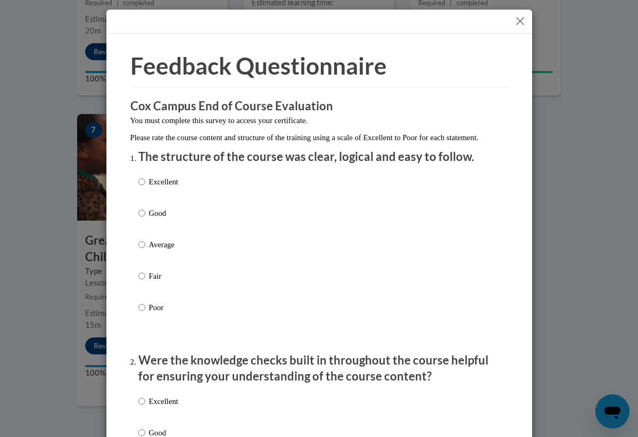
click at [142, 187] on input "Excellent" at bounding box center [141, 182] width 7 height 12
radio input "true"
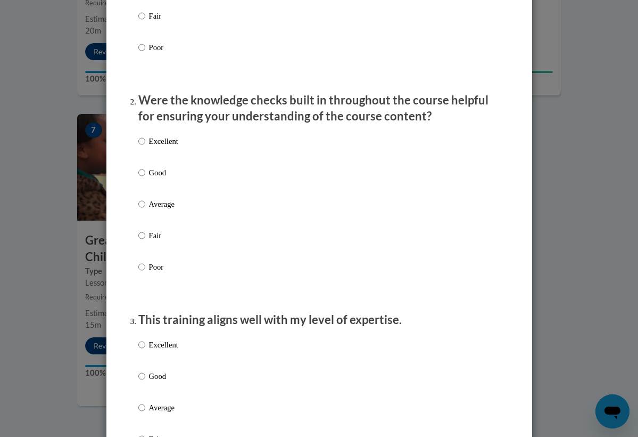
scroll to position [260, 0]
click at [150, 178] on p "Good" at bounding box center [163, 172] width 29 height 12
click at [145, 178] on input "Good" at bounding box center [141, 172] width 7 height 12
radio input "true"
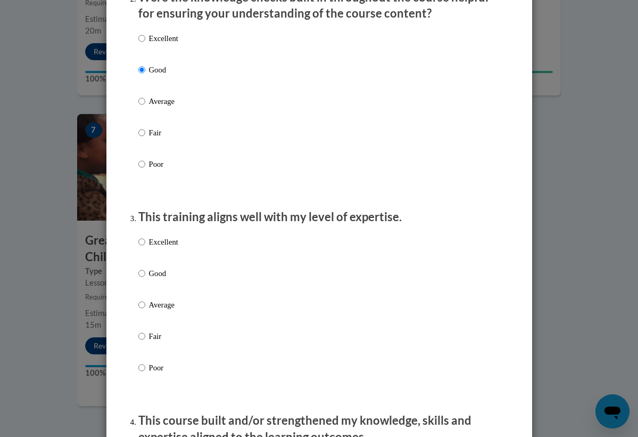
scroll to position [368, 0]
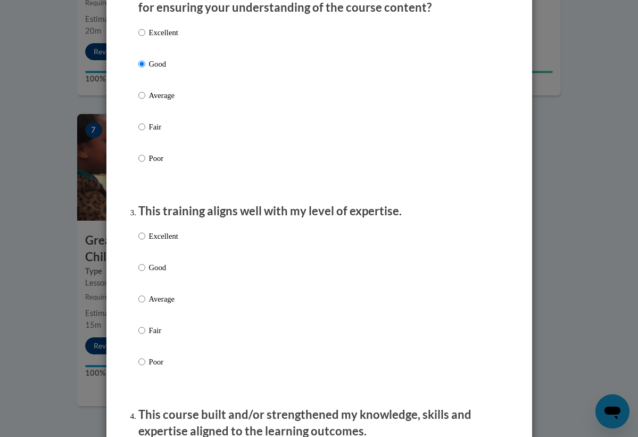
click at [186, 246] on div "Excellent Good Average Fair Poor" at bounding box center [319, 312] width 362 height 174
click at [174, 242] on p "Excellent" at bounding box center [163, 236] width 29 height 12
click at [145, 242] on input "Excellent" at bounding box center [141, 236] width 7 height 12
radio input "true"
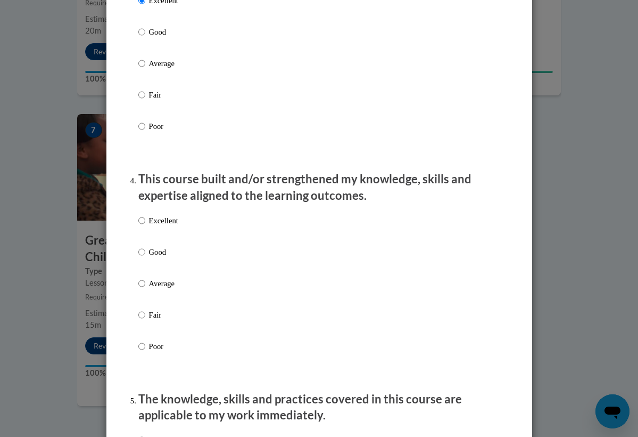
scroll to position [605, 0]
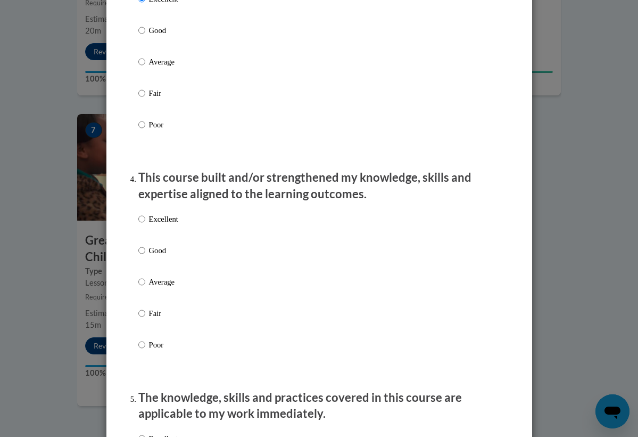
click at [175, 225] on p "Excellent" at bounding box center [163, 219] width 29 height 12
click at [145, 225] on input "Excellent" at bounding box center [141, 219] width 7 height 12
radio input "true"
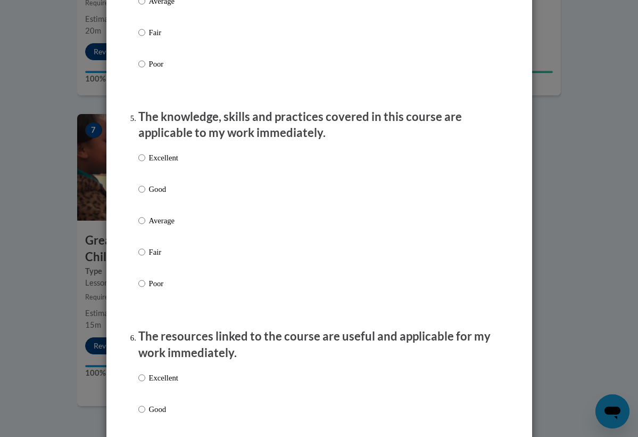
scroll to position [888, 0]
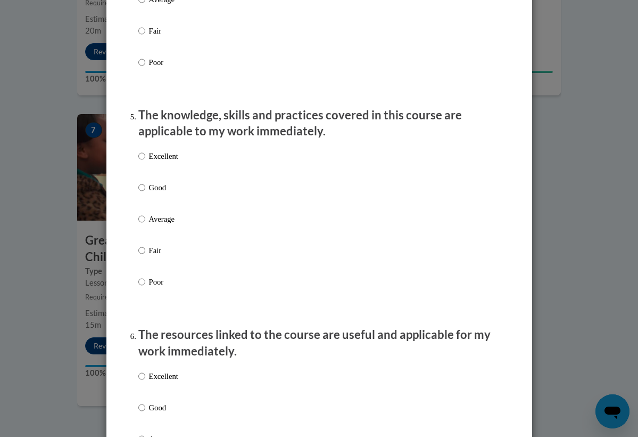
click at [174, 162] on p "Excellent" at bounding box center [163, 156] width 29 height 12
click at [145, 162] on input "Excellent" at bounding box center [141, 156] width 7 height 12
radio input "true"
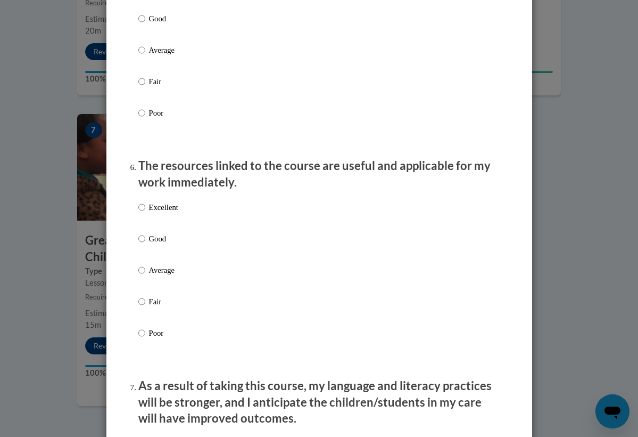
scroll to position [1057, 0]
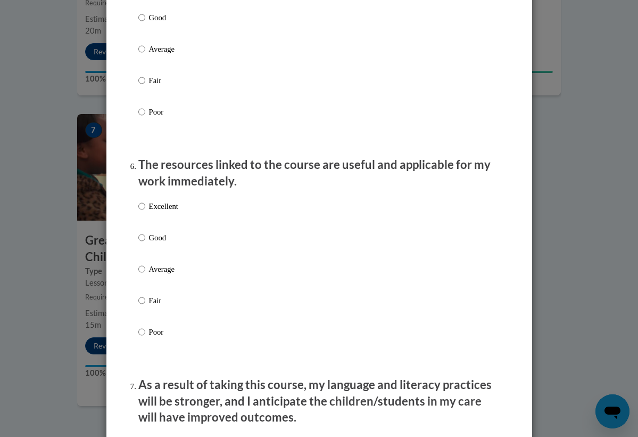
click at [157, 212] on p "Excellent" at bounding box center [163, 206] width 29 height 12
click at [145, 212] on input "Excellent" at bounding box center [141, 206] width 7 height 12
radio input "true"
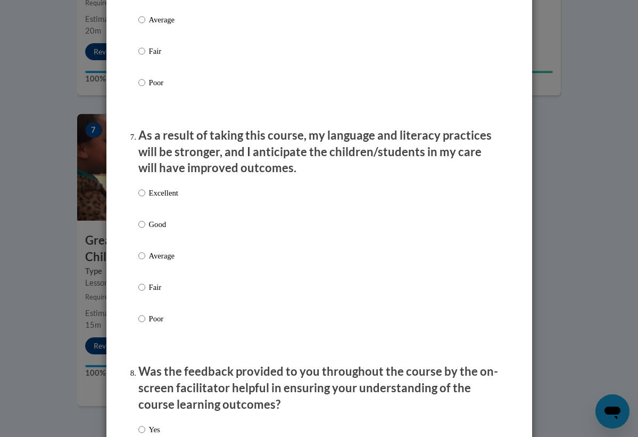
scroll to position [1295, 0]
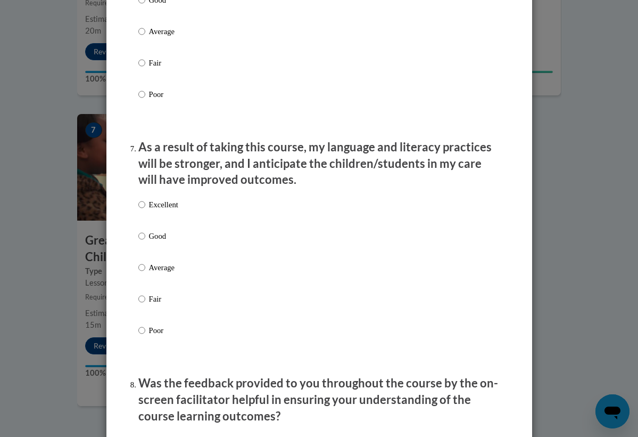
click at [166, 210] on p "Excellent" at bounding box center [163, 205] width 29 height 12
click at [145, 210] on input "Excellent" at bounding box center [141, 205] width 7 height 12
radio input "true"
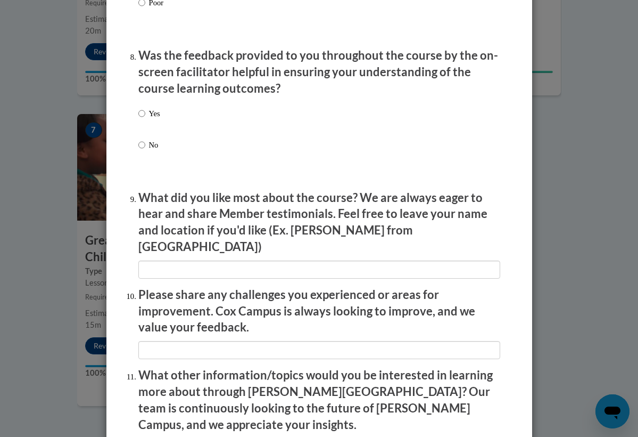
scroll to position [1623, 0]
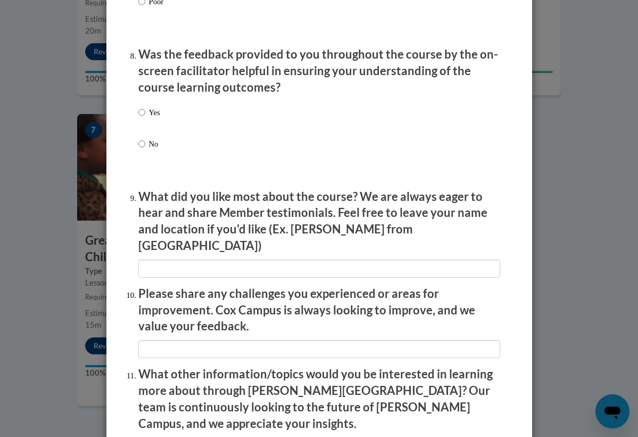
click at [163, 111] on div "Yes No" at bounding box center [319, 140] width 362 height 79
click at [158, 112] on p "Yes" at bounding box center [154, 112] width 11 height 12
click at [145, 112] on input "Yes" at bounding box center [141, 112] width 7 height 12
radio input "true"
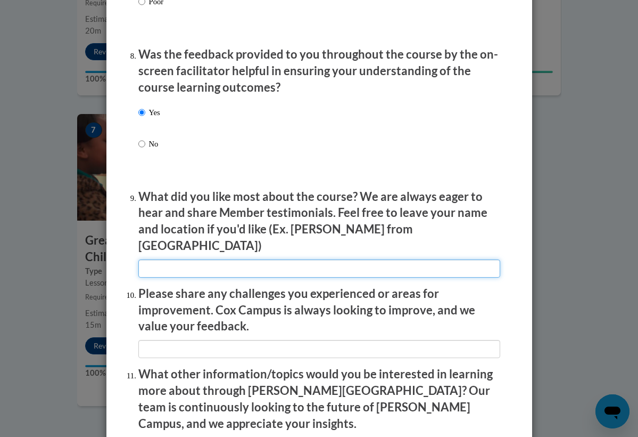
click at [209, 259] on input "textbox" at bounding box center [319, 268] width 362 height 18
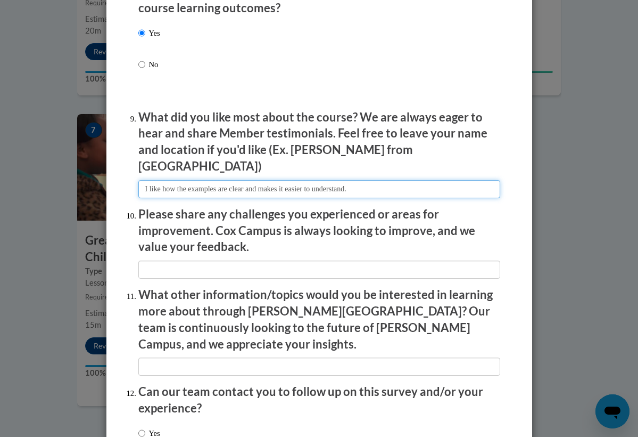
scroll to position [1714, 0]
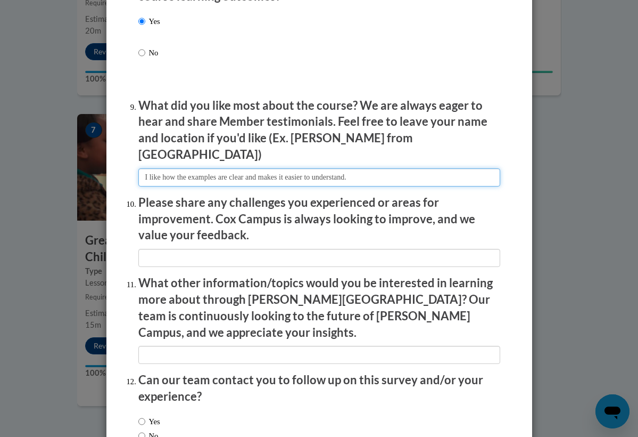
type input "I like how the examples are clear and makes it easier to understand."
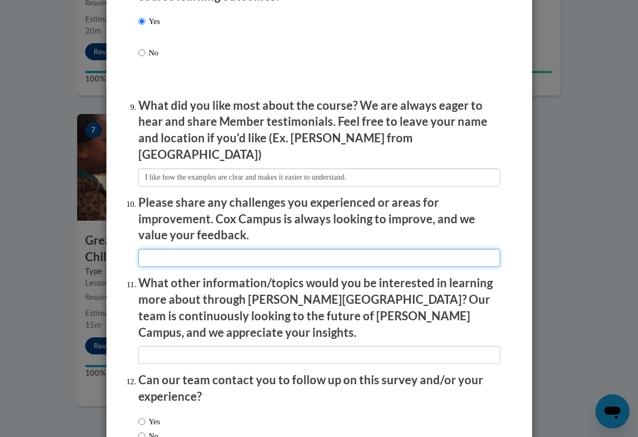
click at [202, 249] on input "textbox" at bounding box center [319, 258] width 362 height 18
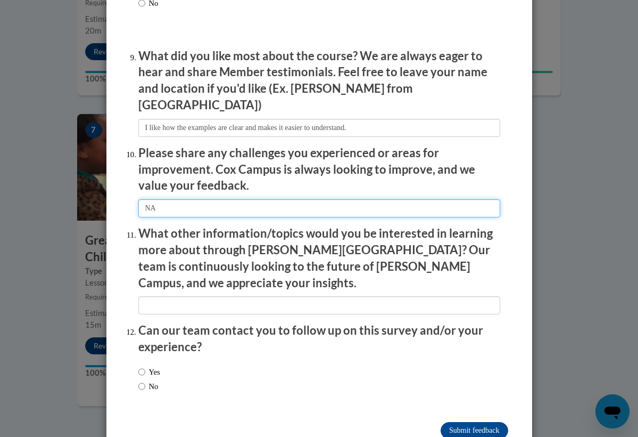
scroll to position [1763, 0]
type input "NA"
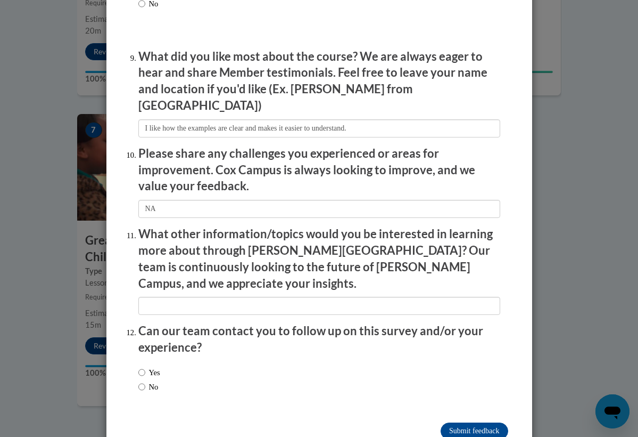
click at [149, 381] on label "No" at bounding box center [148, 387] width 20 height 12
click at [145, 381] on input "No" at bounding box center [141, 387] width 7 height 12
radio input "true"
click at [446, 422] on input "Submit feedback" at bounding box center [474, 430] width 67 height 17
